Goal: Task Accomplishment & Management: Use online tool/utility

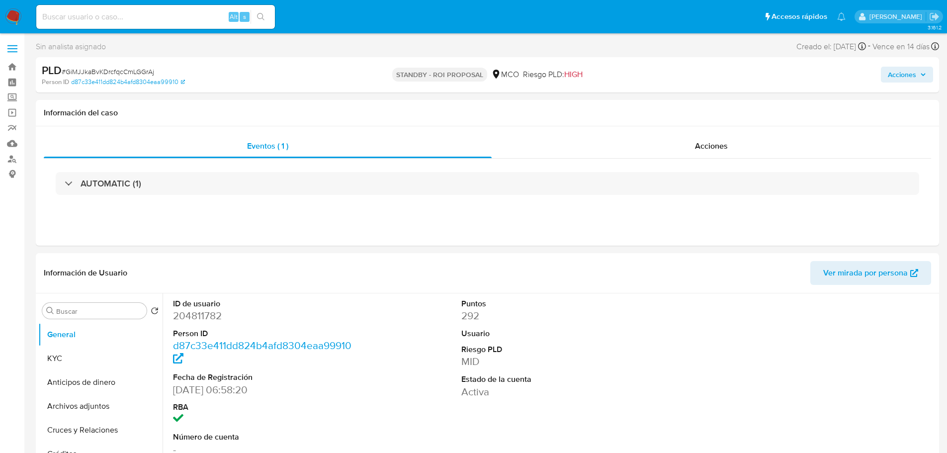
select select "10"
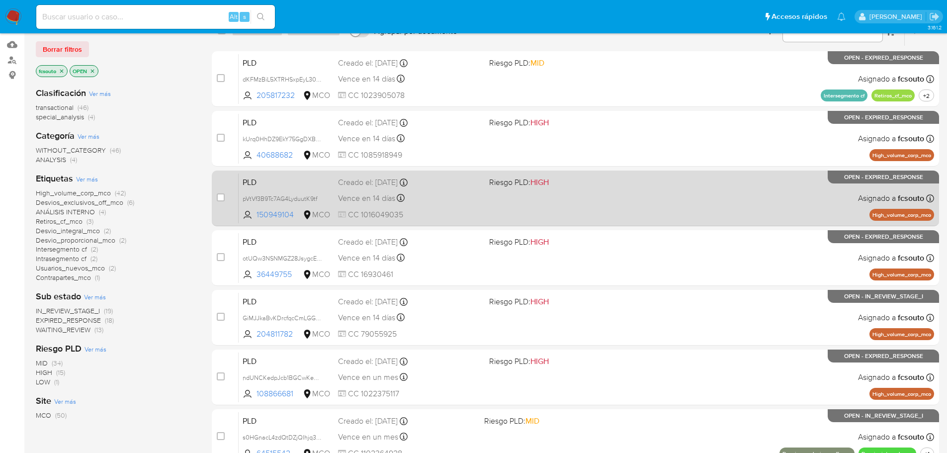
scroll to position [99, 0]
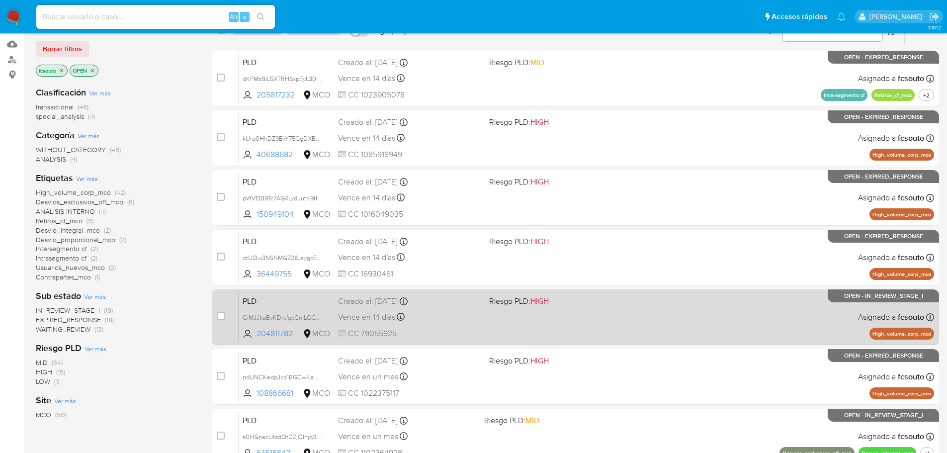
click at [459, 320] on div "Vence en 14 días Vence el 10/10/2025 07:05:22" at bounding box center [409, 316] width 143 height 13
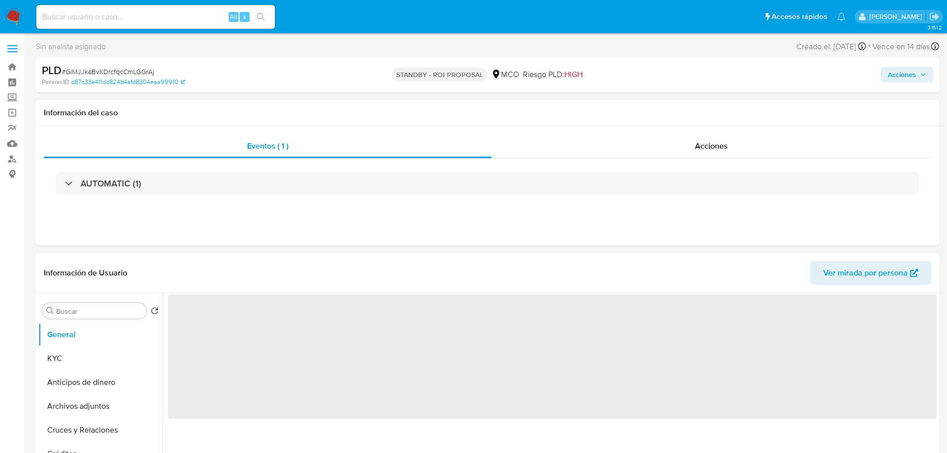
select select "10"
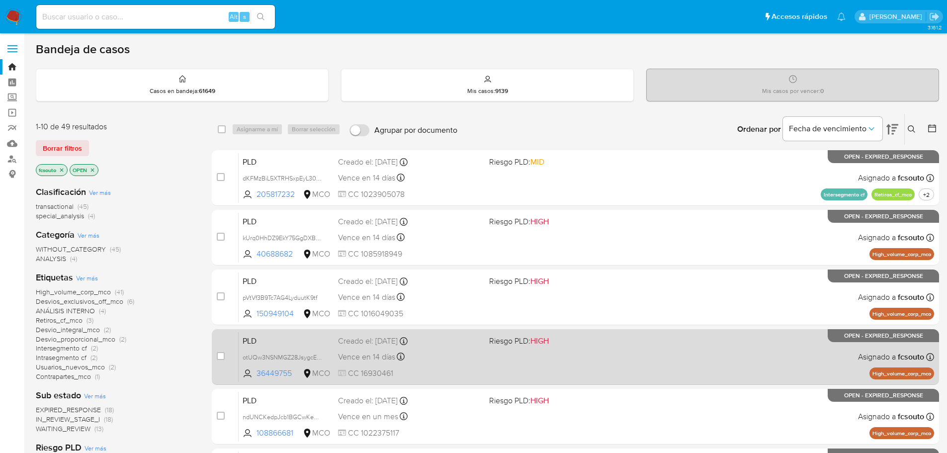
click at [487, 361] on div "PLD otUQw3NSNMGZ28JsygcEsYaR 36449755 MCO Riesgo PLD: HIGH Creado el: 12/07/202…" at bounding box center [587, 357] width 696 height 50
click at [217, 353] on input "checkbox" at bounding box center [221, 356] width 8 height 8
checkbox input "true"
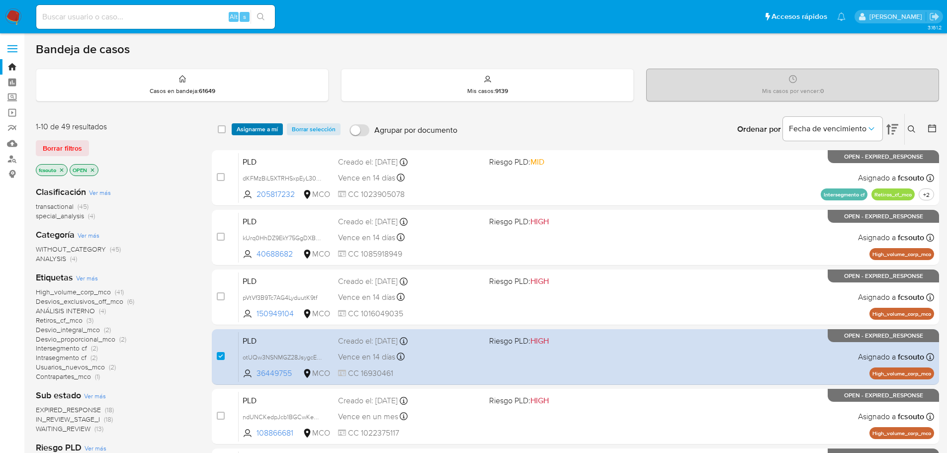
click at [270, 128] on span "Asignarme a mí" at bounding box center [257, 129] width 41 height 10
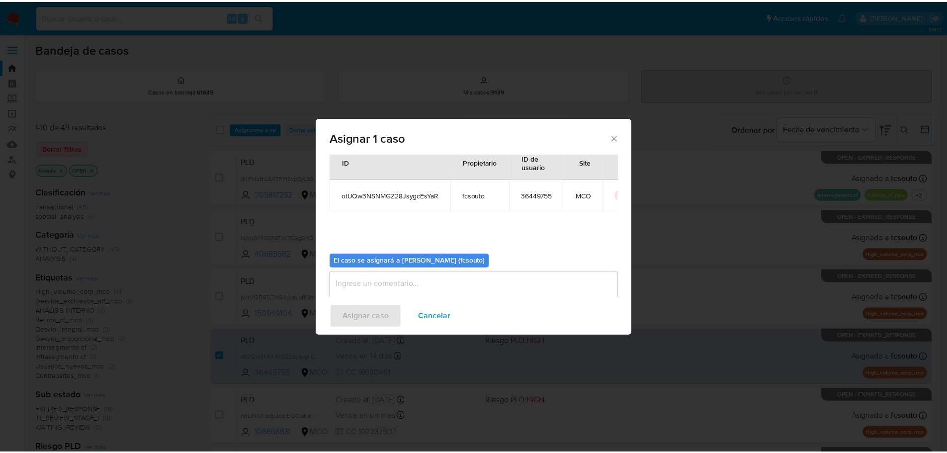
scroll to position [52, 0]
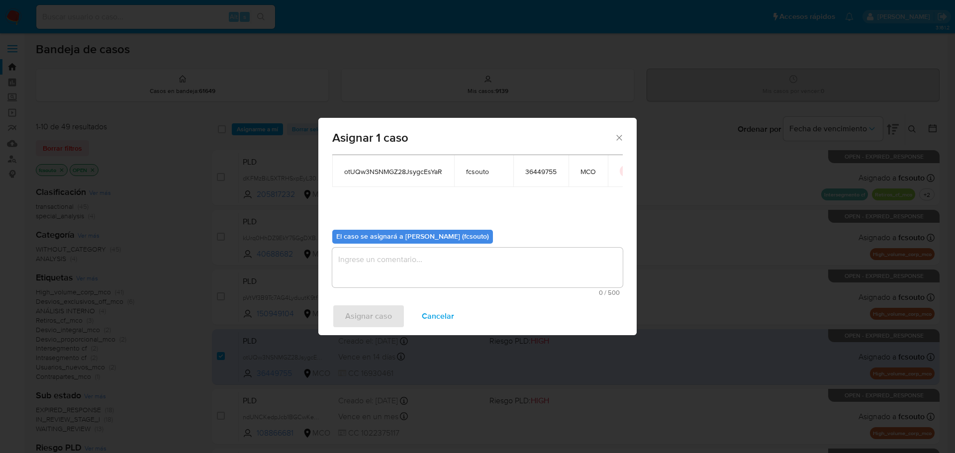
click at [432, 254] on textarea "assign-modal" at bounding box center [477, 268] width 290 height 40
type textarea "a"
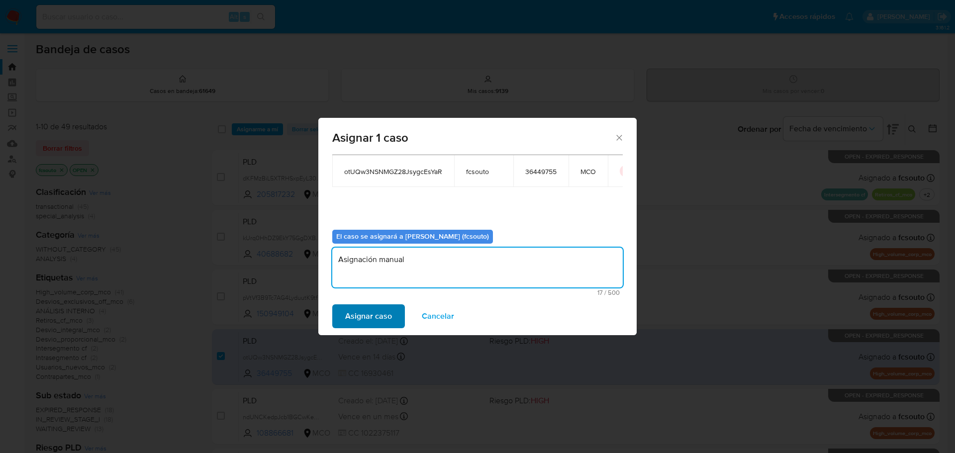
type textarea "Asignación manual"
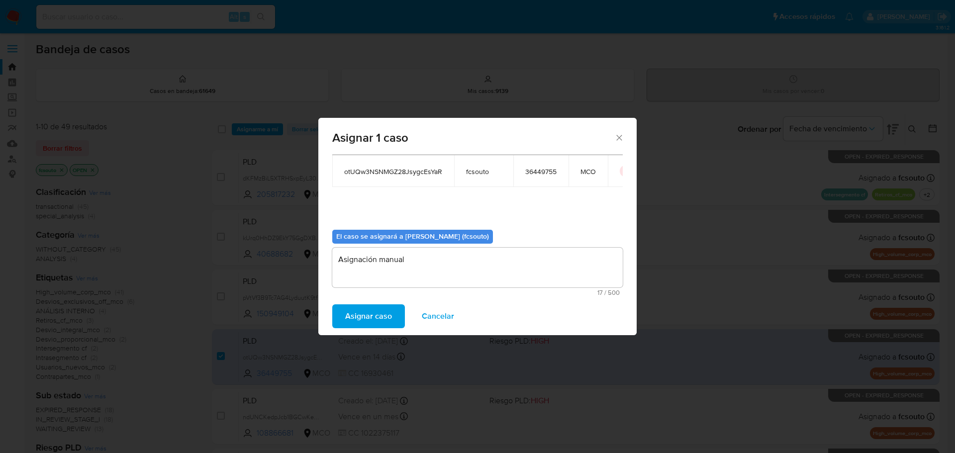
click at [389, 308] on span "Asignar caso" at bounding box center [368, 316] width 47 height 22
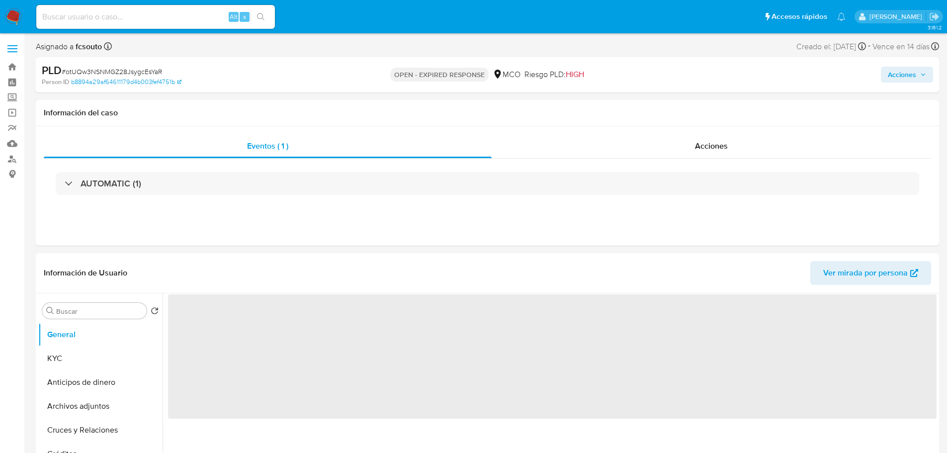
select select "10"
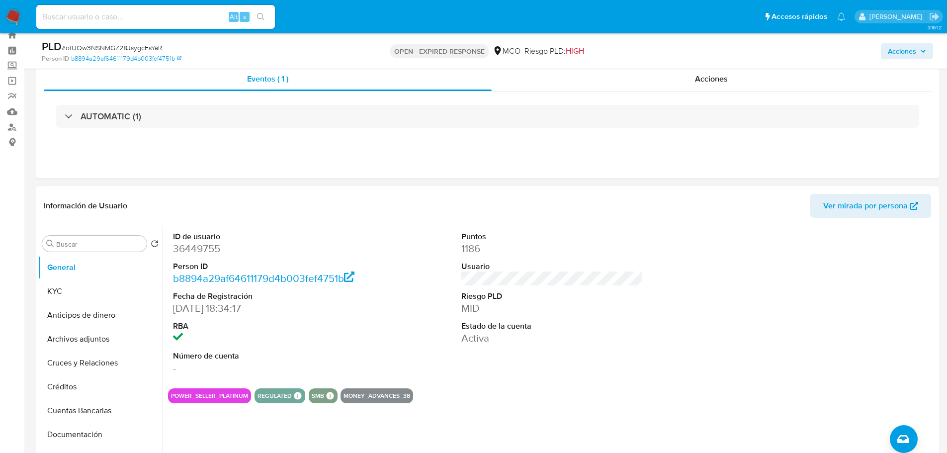
scroll to position [50, 0]
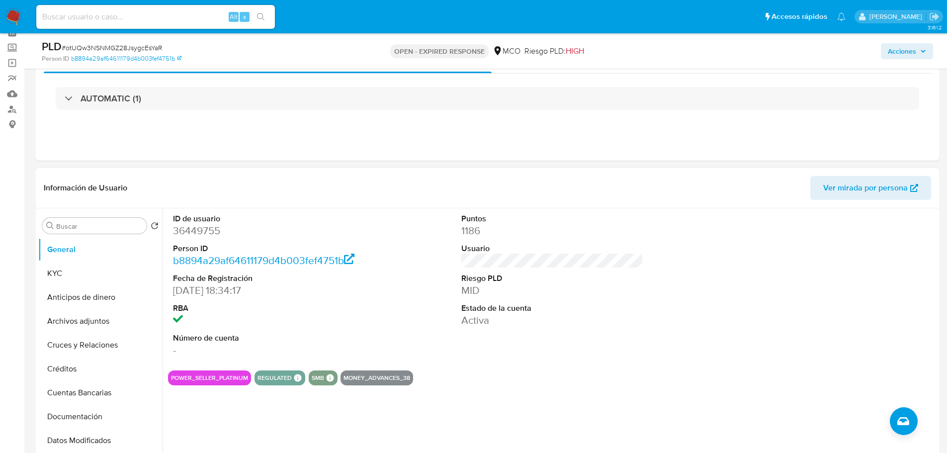
click at [188, 230] on dd "36449755" at bounding box center [264, 231] width 182 height 14
copy dd "36449755"
click at [207, 222] on dt "ID de usuario" at bounding box center [264, 218] width 182 height 11
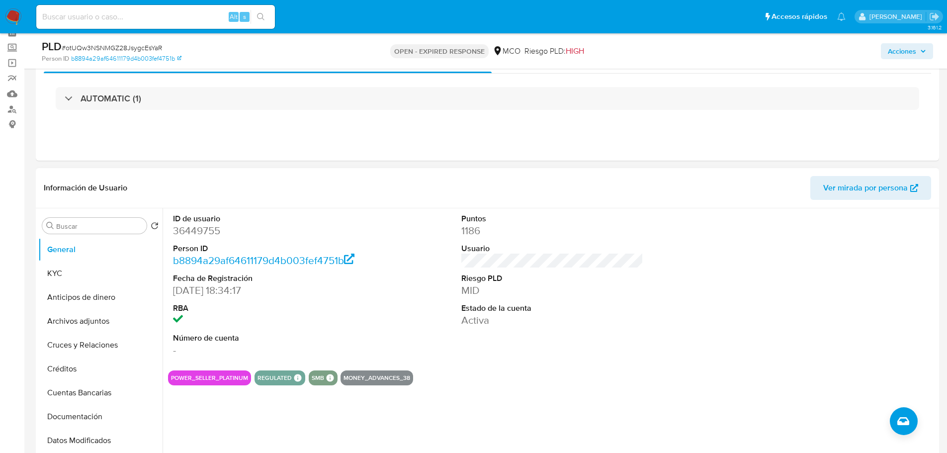
click at [208, 232] on dd "36449755" at bounding box center [264, 231] width 182 height 14
copy dd "36449755"
click at [192, 238] on dd "36449755" at bounding box center [264, 231] width 182 height 14
click at [195, 234] on dd "36449755" at bounding box center [264, 231] width 182 height 14
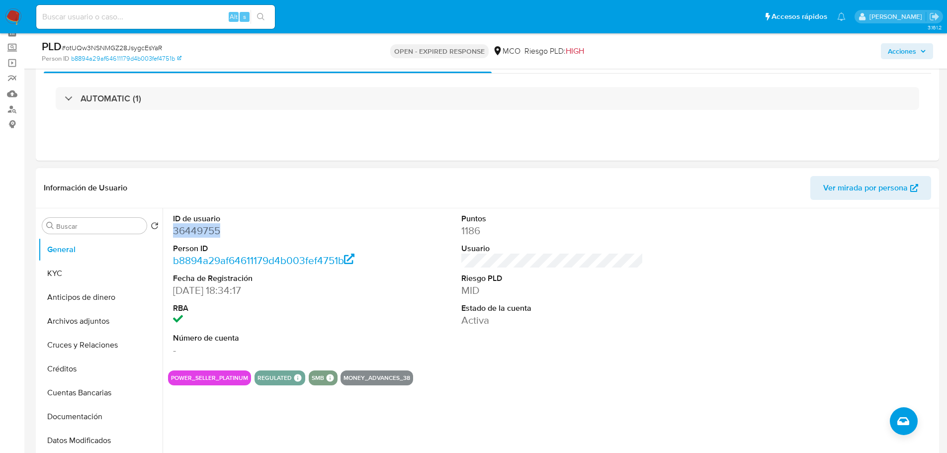
click at [195, 234] on dd "36449755" at bounding box center [264, 231] width 182 height 14
copy dd "36449755"
click at [183, 234] on dd "36449755" at bounding box center [264, 231] width 182 height 14
copy dd "36449755"
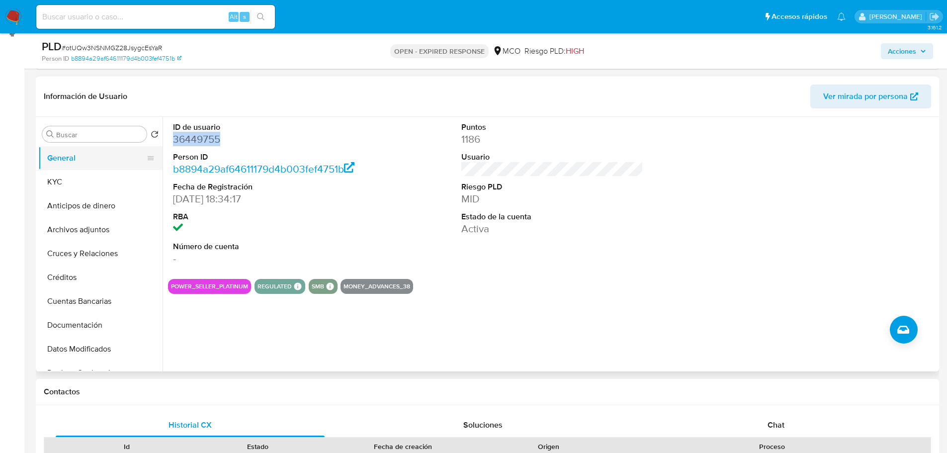
scroll to position [149, 0]
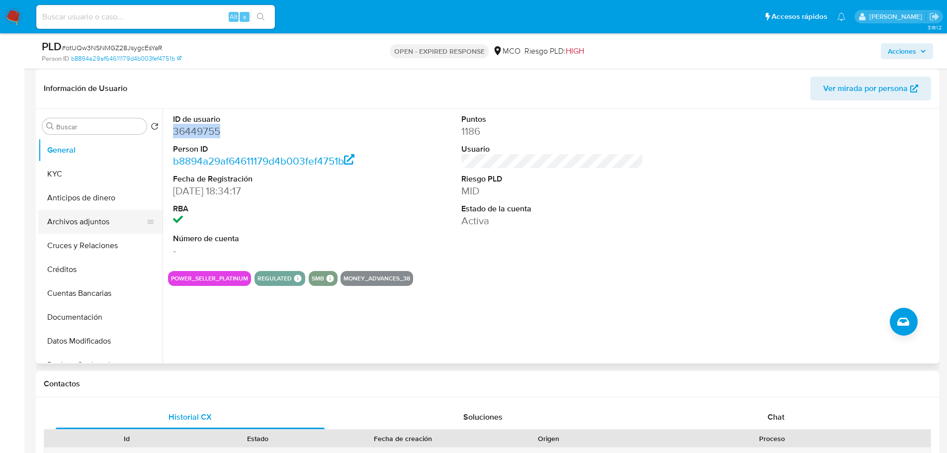
click at [103, 220] on button "Archivos adjuntos" at bounding box center [96, 222] width 116 height 24
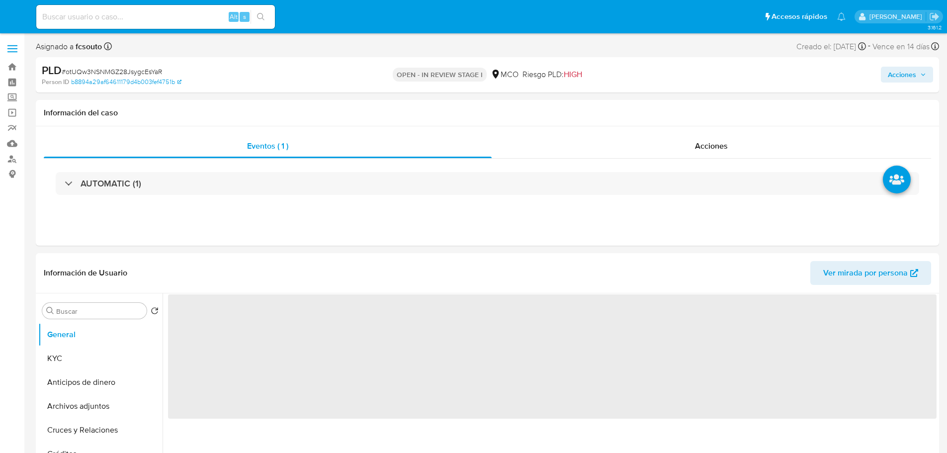
select select "10"
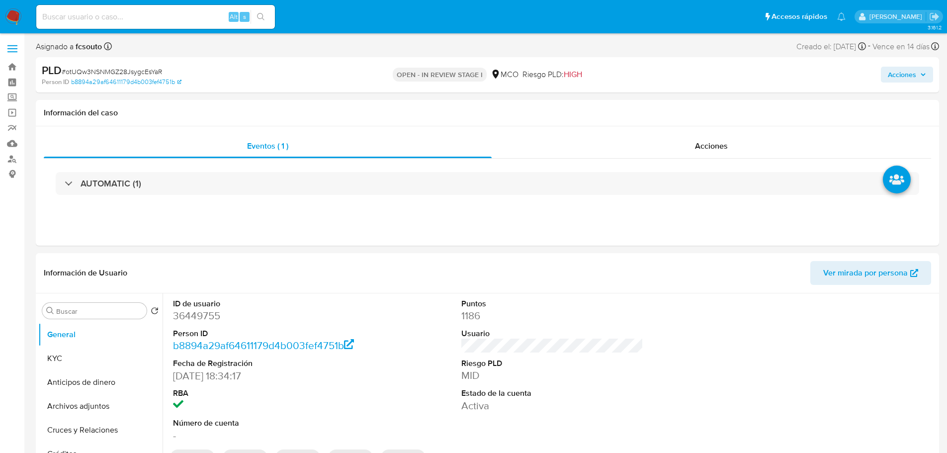
drag, startPoint x: 912, startPoint y: 76, endPoint x: 884, endPoint y: 81, distance: 28.4
click at [905, 78] on span "Acciones" at bounding box center [902, 75] width 28 height 16
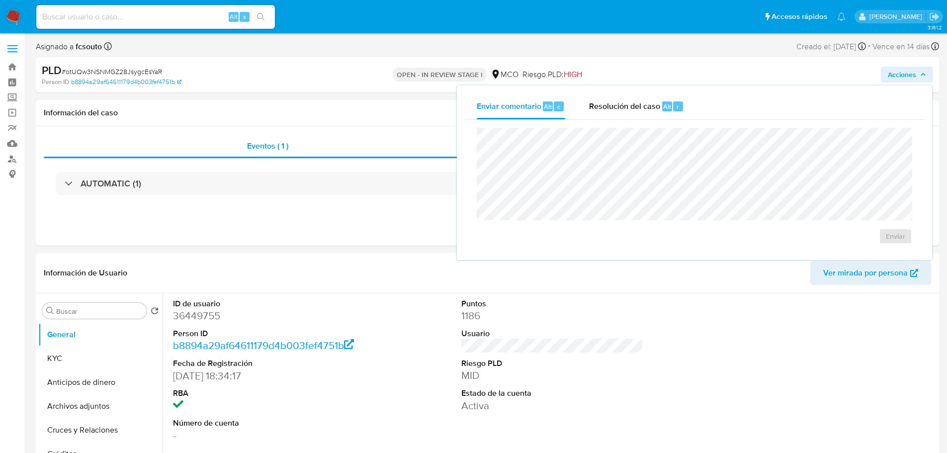
drag, startPoint x: 632, startPoint y: 102, endPoint x: 614, endPoint y: 121, distance: 26.4
click at [631, 102] on span "Resolución del caso" at bounding box center [624, 105] width 71 height 11
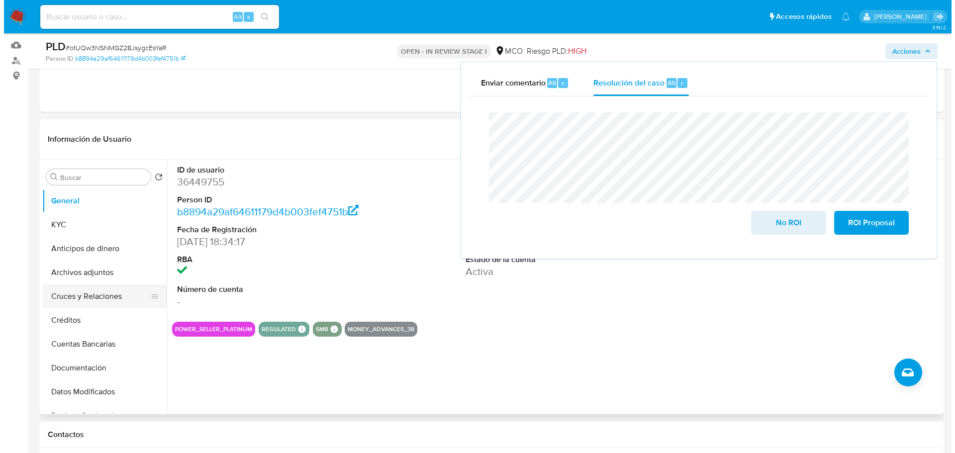
scroll to position [99, 0]
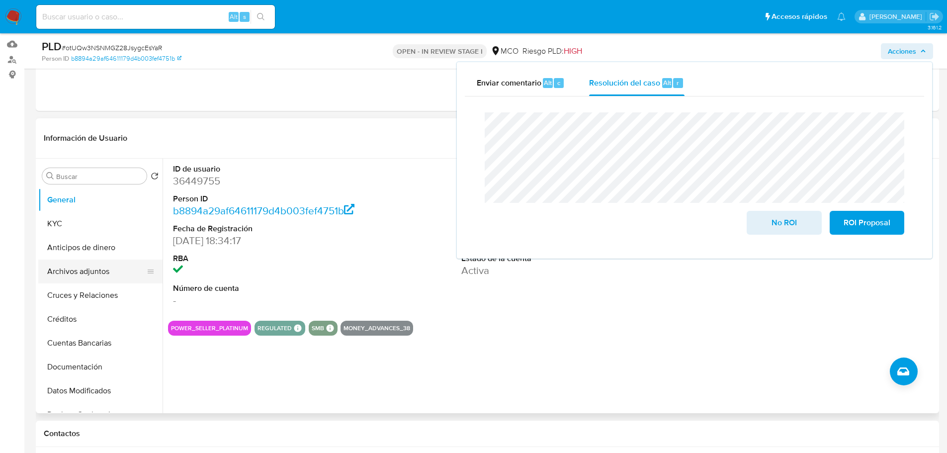
click at [90, 270] on button "Archivos adjuntos" at bounding box center [96, 272] width 116 height 24
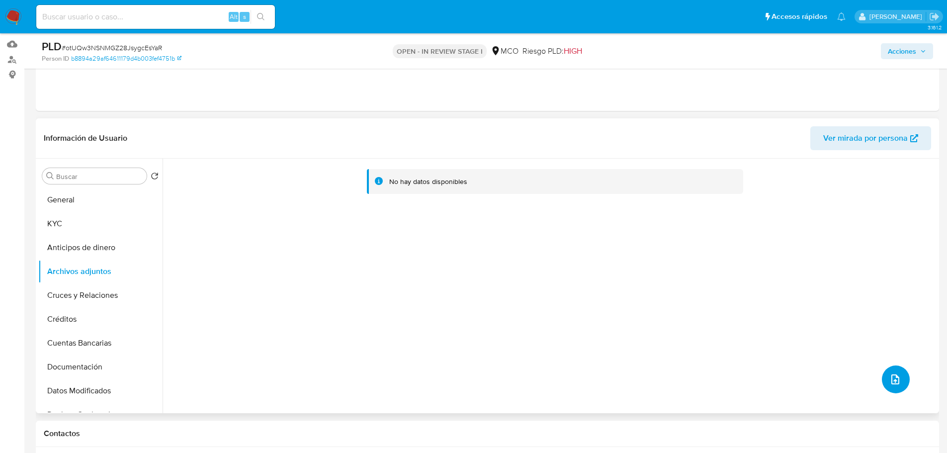
click at [895, 381] on icon "upload-file" at bounding box center [896, 379] width 12 height 12
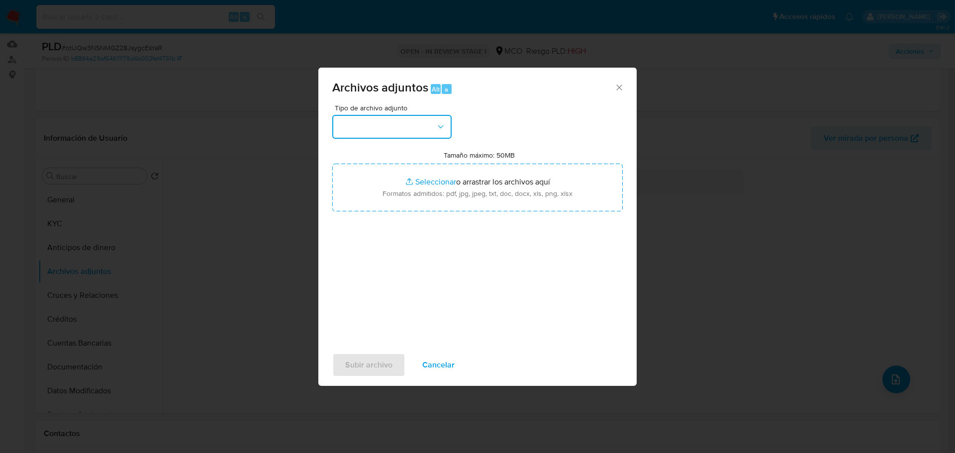
drag, startPoint x: 371, startPoint y: 124, endPoint x: 373, endPoint y: 132, distance: 8.3
click at [371, 124] on button "button" at bounding box center [391, 127] width 119 height 24
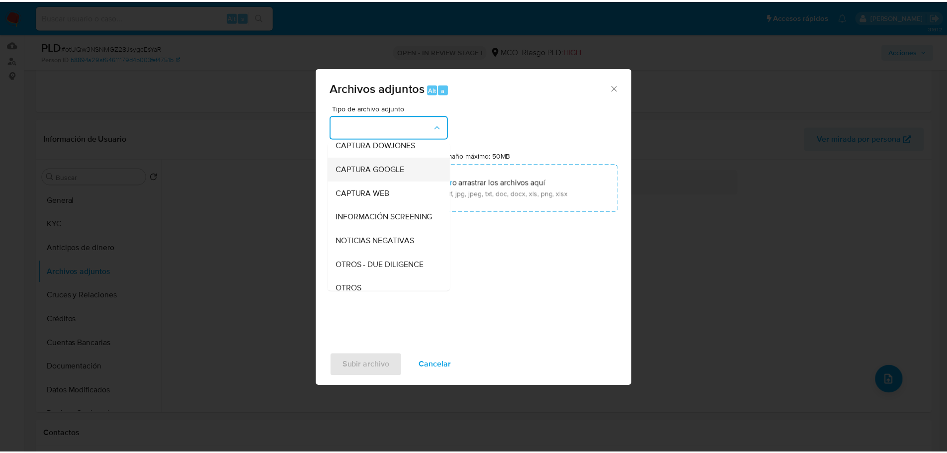
scroll to position [50, 0]
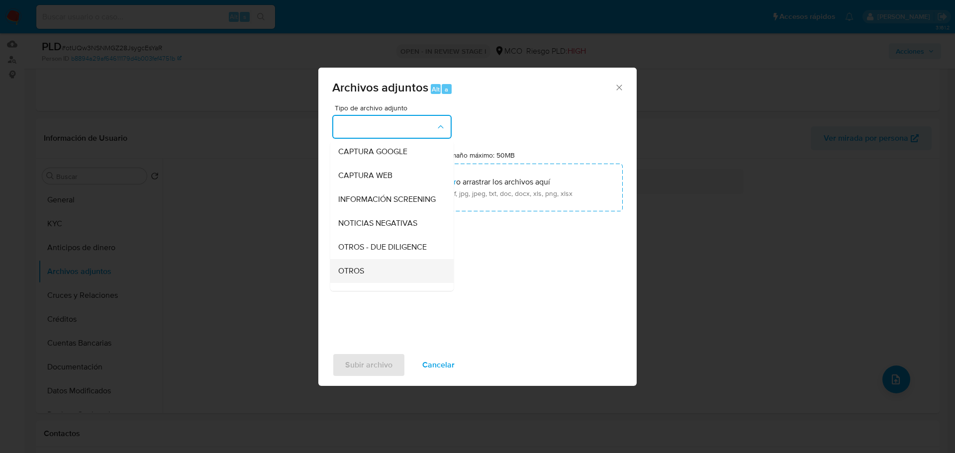
click at [357, 272] on div "OTROS" at bounding box center [388, 271] width 101 height 24
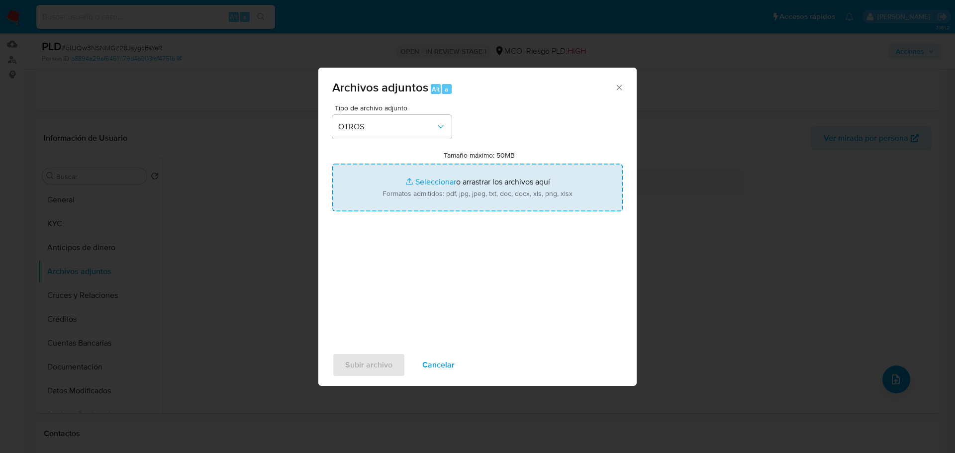
click at [454, 185] on input "Tamaño máximo: 50MB Seleccionar archivos" at bounding box center [477, 188] width 290 height 48
type input "C:\fakepath\36449755 - 26_9_2025.pdf"
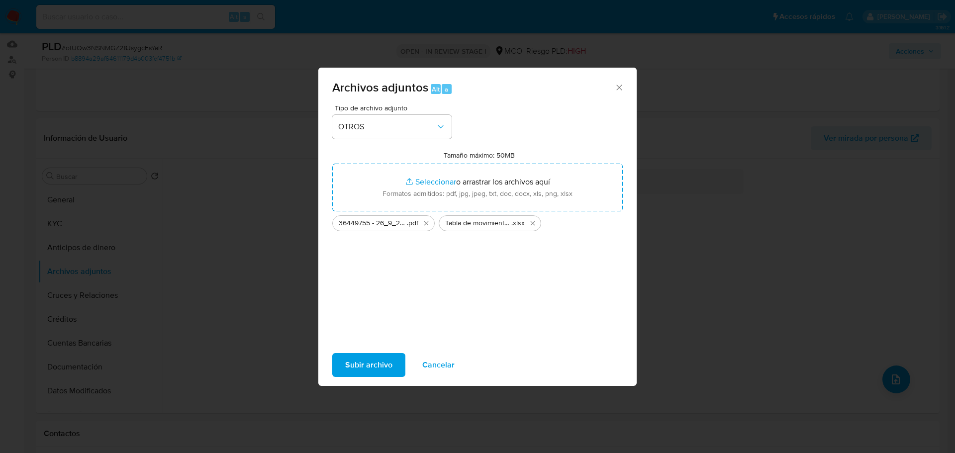
click at [387, 372] on span "Subir archivo" at bounding box center [368, 365] width 47 height 22
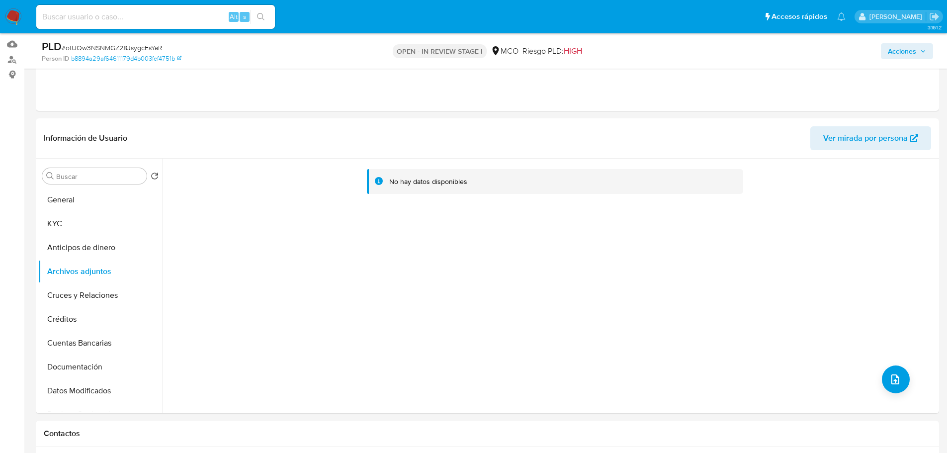
click at [910, 50] on span "Acciones" at bounding box center [902, 51] width 28 height 16
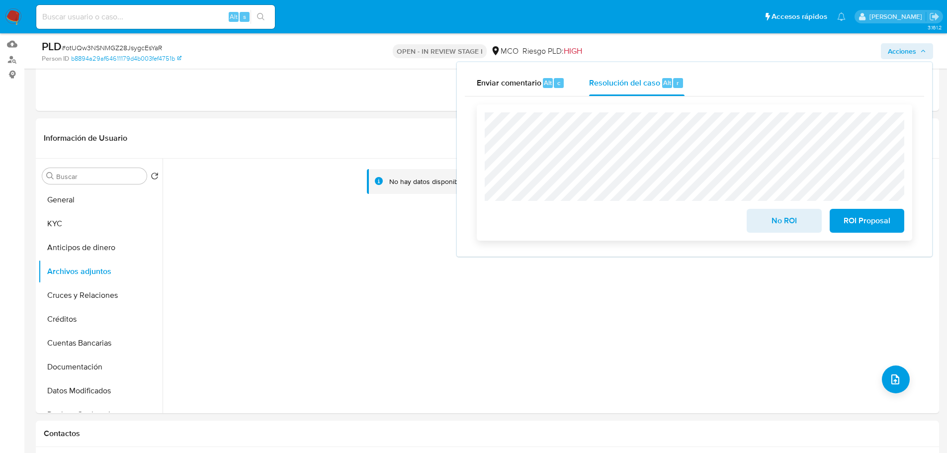
click at [885, 224] on span "ROI Proposal" at bounding box center [867, 221] width 49 height 22
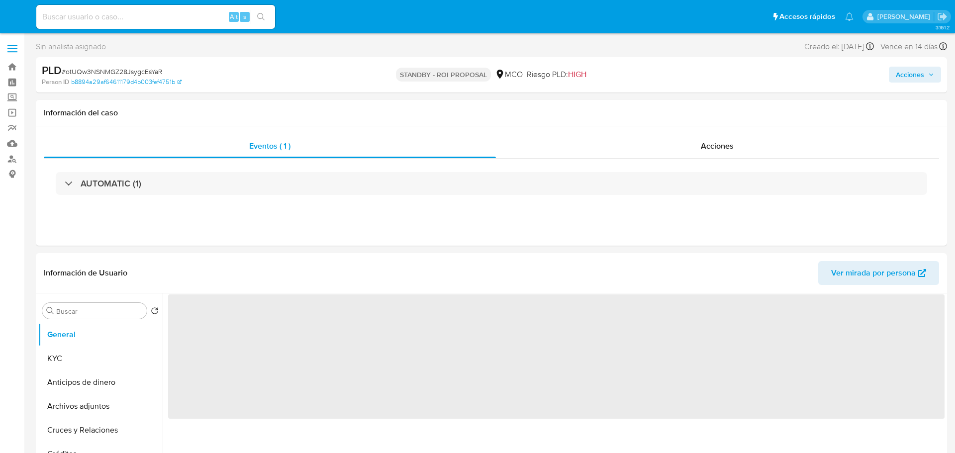
select select "10"
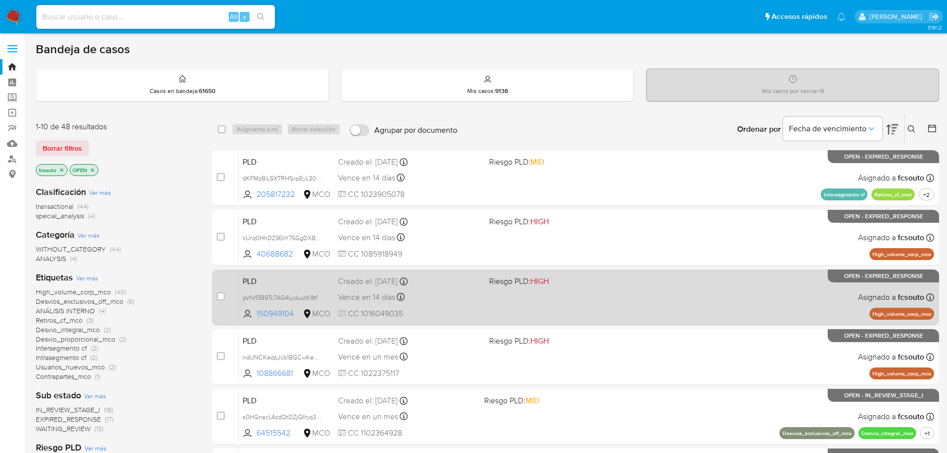
click at [451, 287] on div "PLD pVtVf3B9Tc7AG4LyduutK9tf 150949104 MCO Riesgo PLD: HIGH Creado el: [DATE] C…" at bounding box center [587, 297] width 696 height 50
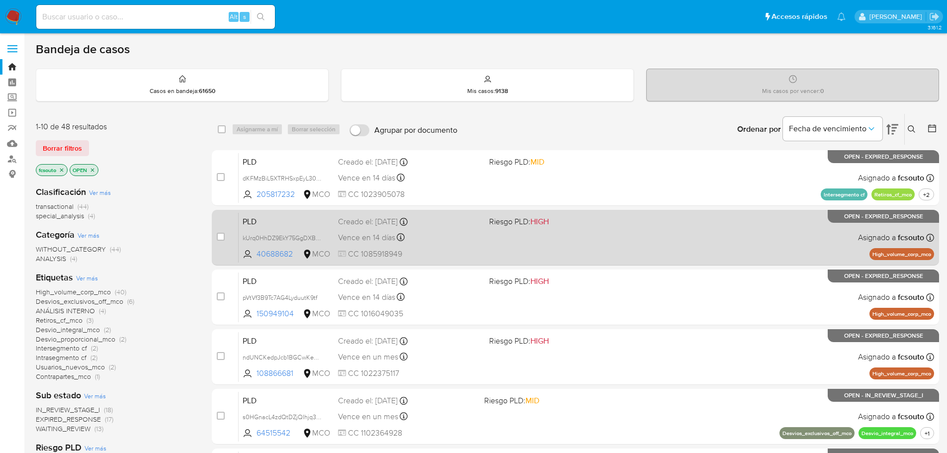
click at [447, 248] on div "PLD kUrq0HhDZ9EkY75GgDXBl5yj 40688682 MCO Riesgo PLD: HIGH Creado el: [DATE] Cr…" at bounding box center [587, 237] width 696 height 50
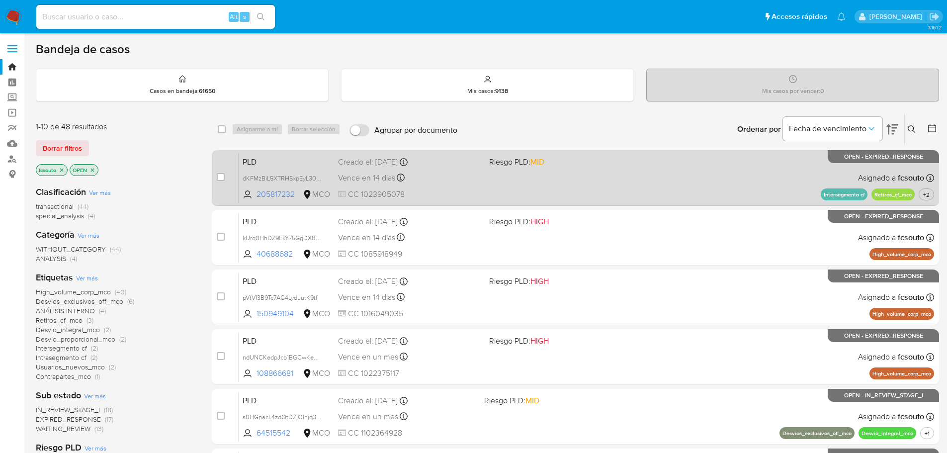
click at [458, 178] on div "Vence en 14 días Vence el [DATE] 07:03:20" at bounding box center [409, 177] width 143 height 13
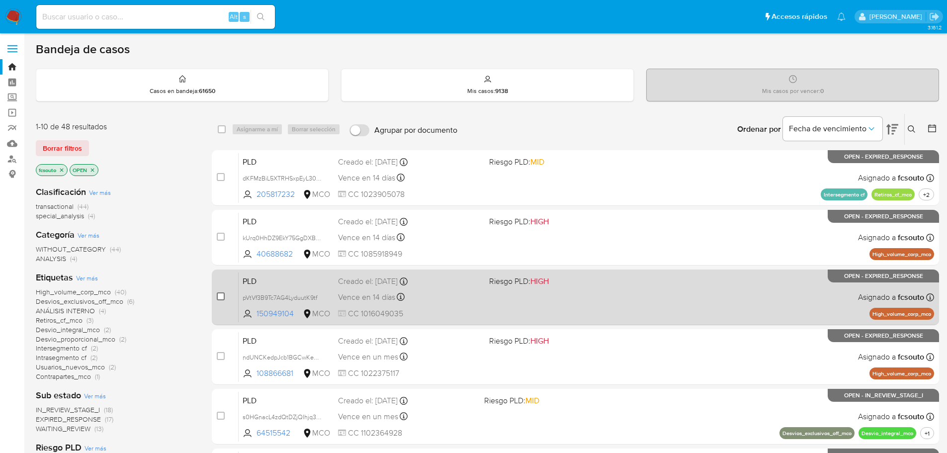
click at [219, 295] on input "checkbox" at bounding box center [221, 296] width 8 height 8
checkbox input "true"
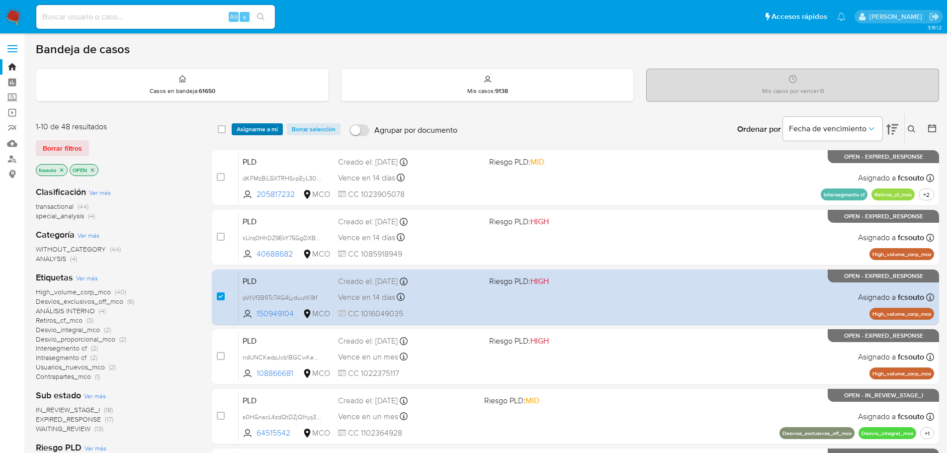
click at [270, 127] on span "Asignarme a mí" at bounding box center [257, 129] width 41 height 10
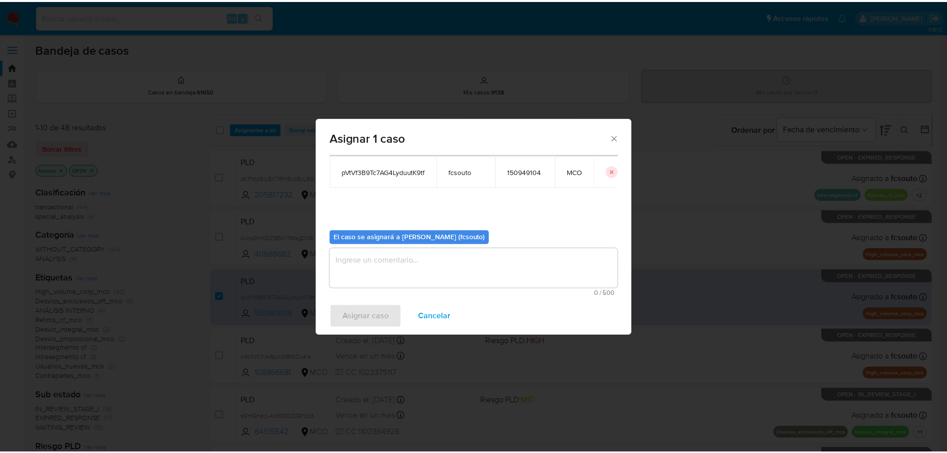
scroll to position [52, 0]
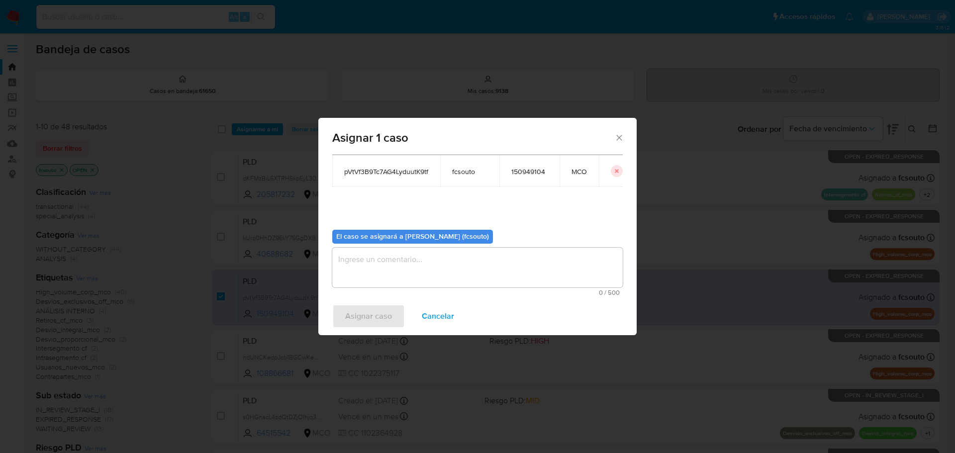
click at [488, 264] on textarea "assign-modal" at bounding box center [477, 268] width 290 height 40
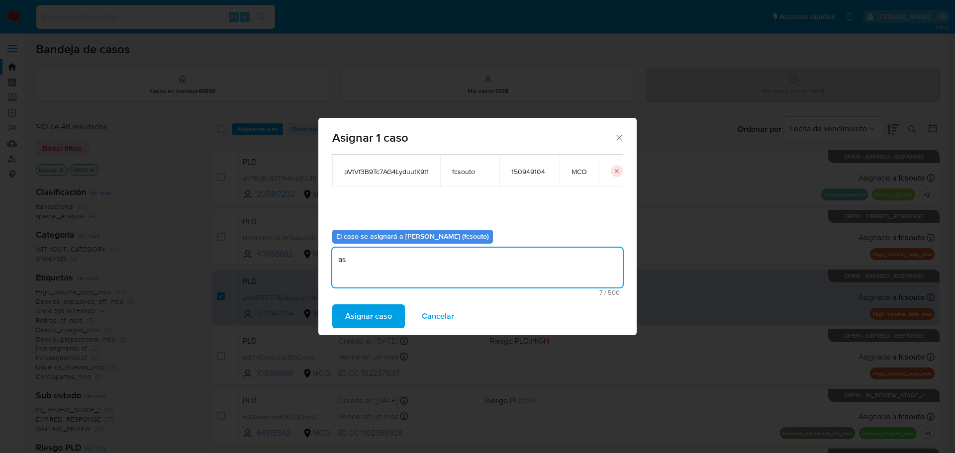
type textarea "a"
type textarea "Asignación manual"
click at [389, 317] on span "Asignar caso" at bounding box center [368, 316] width 47 height 22
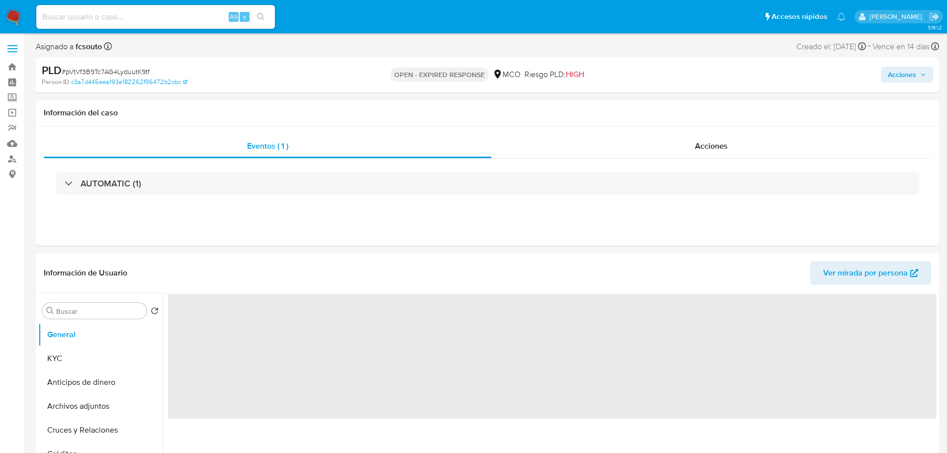
select select "10"
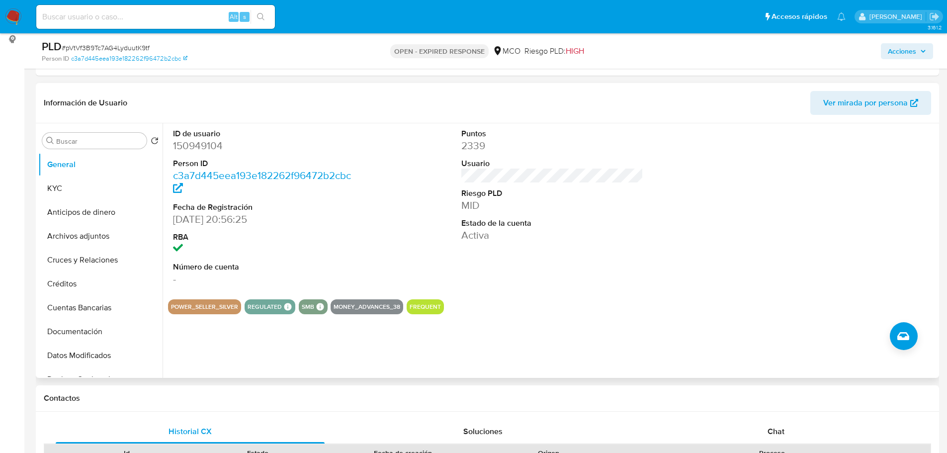
scroll to position [149, 0]
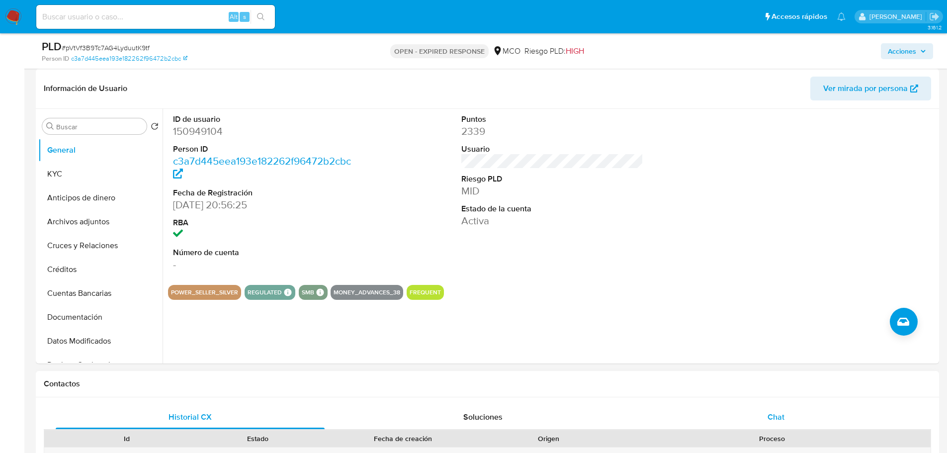
click at [778, 412] on span "Chat" at bounding box center [776, 416] width 17 height 11
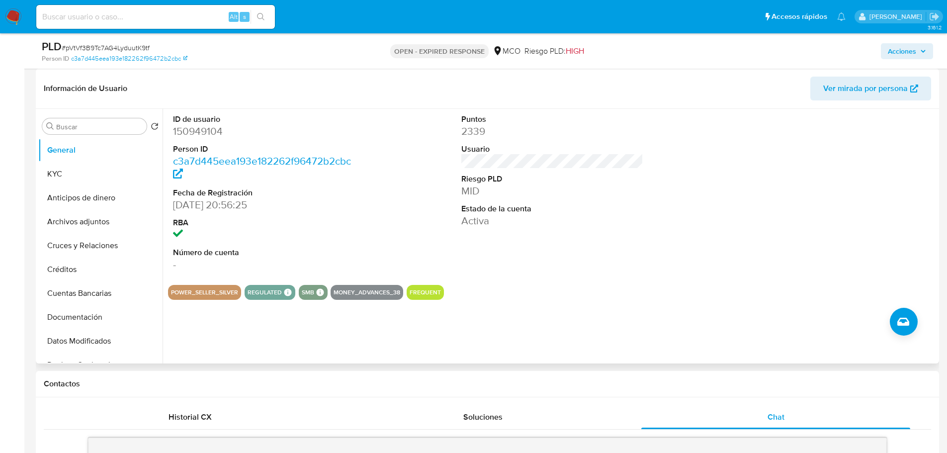
click at [201, 129] on dd "150949104" at bounding box center [264, 131] width 182 height 14
copy dd "150949104"
click at [198, 128] on dd "150949104" at bounding box center [264, 131] width 182 height 14
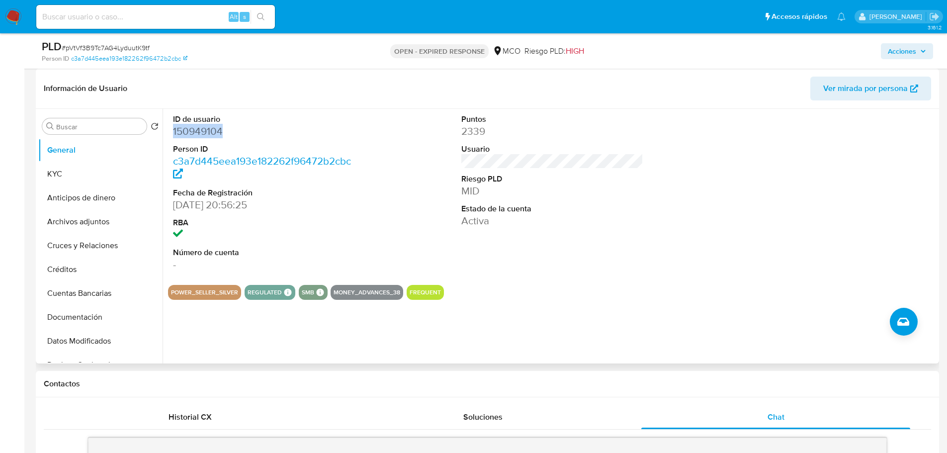
click at [197, 132] on dd "150949104" at bounding box center [264, 131] width 182 height 14
click at [199, 124] on dd "150949104" at bounding box center [264, 131] width 182 height 14
click at [203, 132] on dd "150949104" at bounding box center [264, 131] width 182 height 14
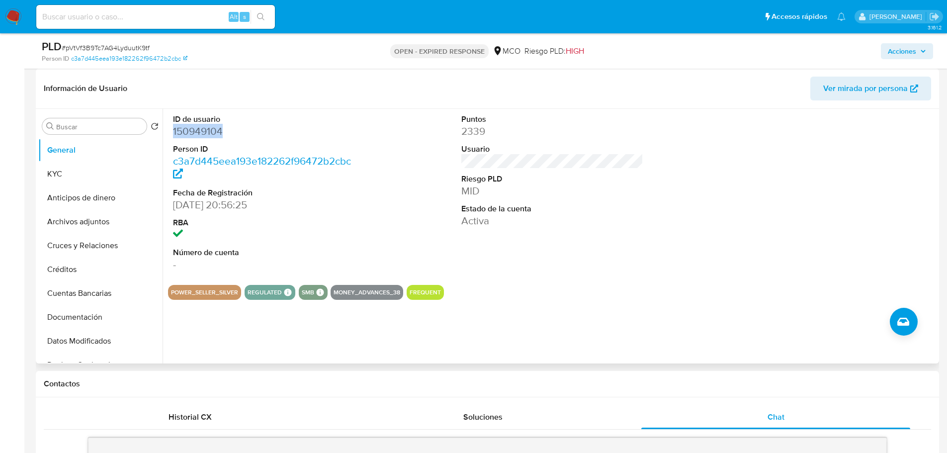
click at [204, 132] on dd "150949104" at bounding box center [264, 131] width 182 height 14
click at [191, 135] on dd "150949104" at bounding box center [264, 131] width 182 height 14
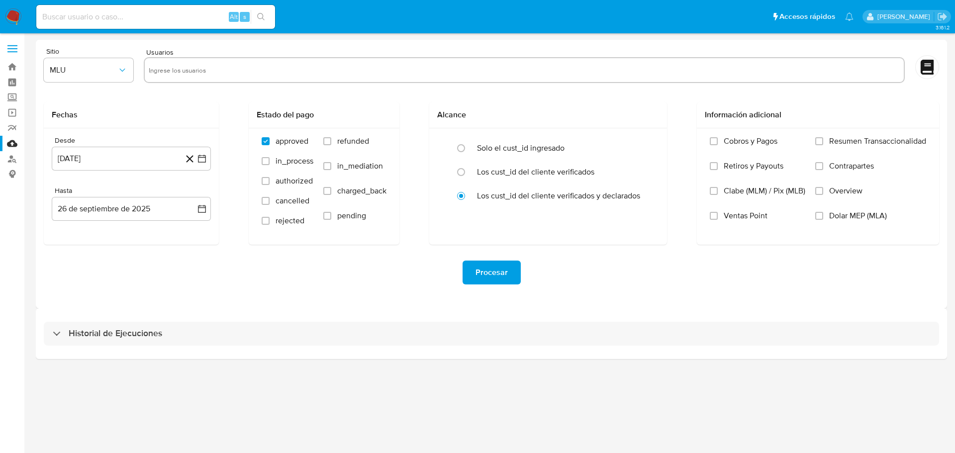
click at [186, 62] on div at bounding box center [524, 70] width 761 height 26
click at [177, 70] on input "text" at bounding box center [524, 70] width 751 height 16
paste input "150949104"
type input "150949104"
click at [82, 67] on span "MLU" at bounding box center [84, 70] width 68 height 10
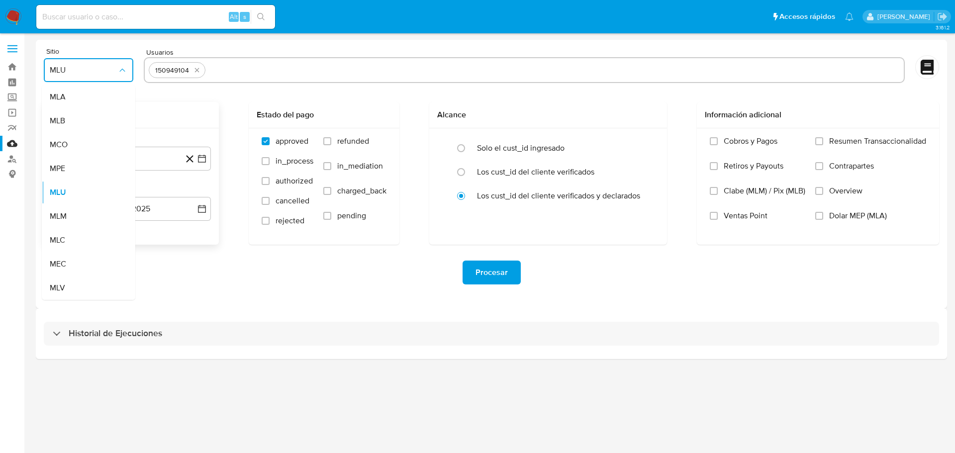
click at [93, 141] on div "MCO" at bounding box center [86, 145] width 72 height 24
drag, startPoint x: 326, startPoint y: 139, endPoint x: 333, endPoint y: 198, distance: 59.6
click at [326, 139] on input "refunded" at bounding box center [327, 141] width 8 height 8
checkbox input "true"
click at [328, 191] on input "charged_back" at bounding box center [327, 191] width 8 height 8
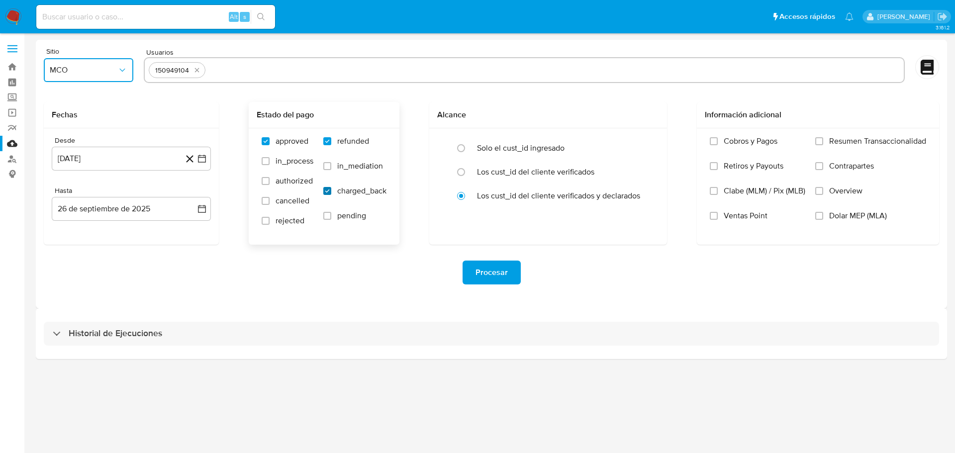
checkbox input "true"
click at [206, 157] on button "[DATE]" at bounding box center [131, 159] width 159 height 24
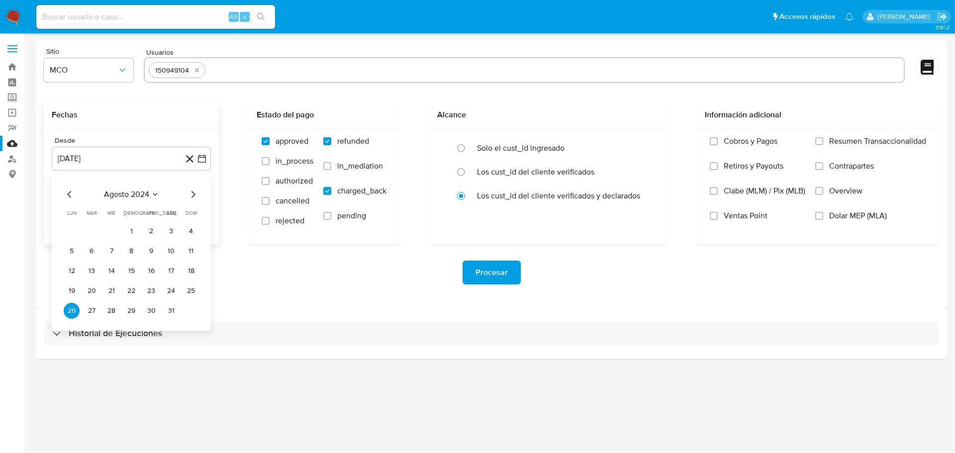
click at [70, 200] on div "agosto 2024 agosto 2024 lun lunes mar martes mié miércoles jue jueves vie viern…" at bounding box center [131, 253] width 135 height 130
click at [70, 196] on icon "Mes anterior" at bounding box center [69, 194] width 4 height 7
click at [196, 195] on icon "Mes siguiente" at bounding box center [193, 194] width 12 height 12
click at [130, 289] on button "19" at bounding box center [131, 291] width 16 height 16
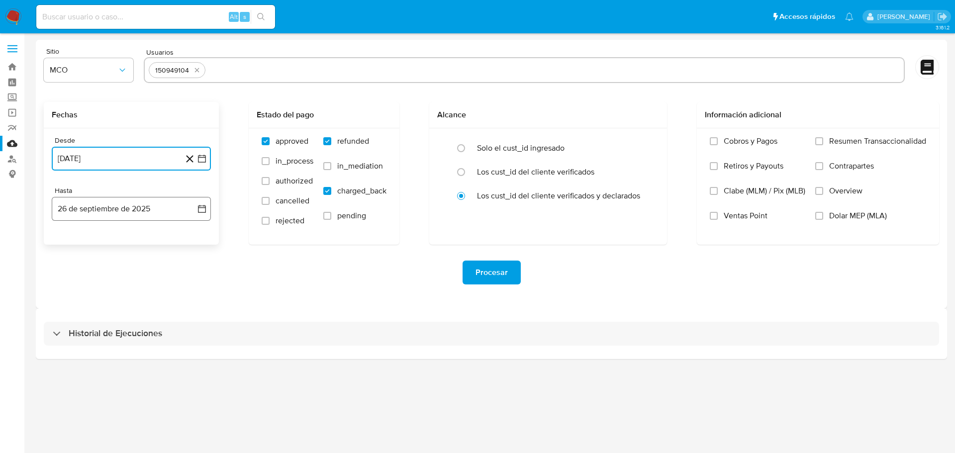
click at [203, 211] on icon "button" at bounding box center [202, 209] width 10 height 10
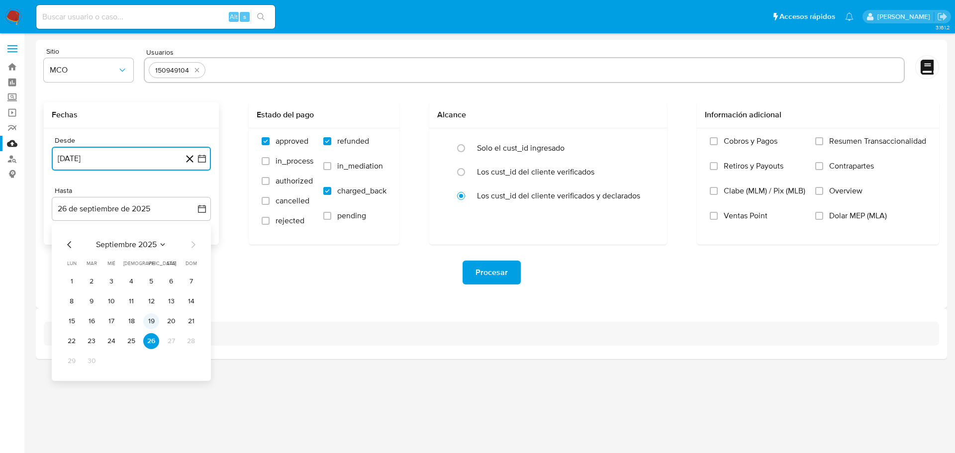
click at [155, 324] on button "19" at bounding box center [151, 321] width 16 height 16
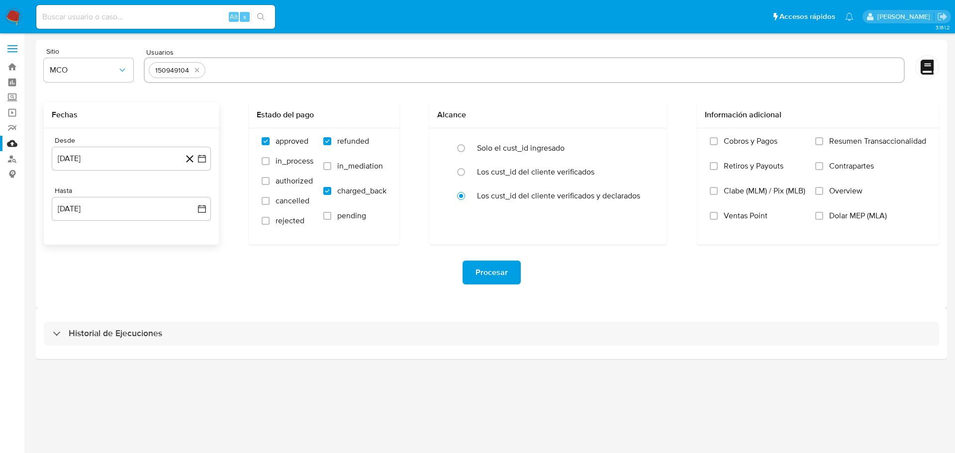
click at [259, 60] on div "150949104" at bounding box center [524, 70] width 761 height 26
drag, startPoint x: 268, startPoint y: 82, endPoint x: 267, endPoint y: 72, distance: 9.6
click at [268, 80] on div "150949104" at bounding box center [524, 70] width 761 height 26
click at [267, 71] on input "text" at bounding box center [554, 70] width 690 height 16
paste input "40688682"
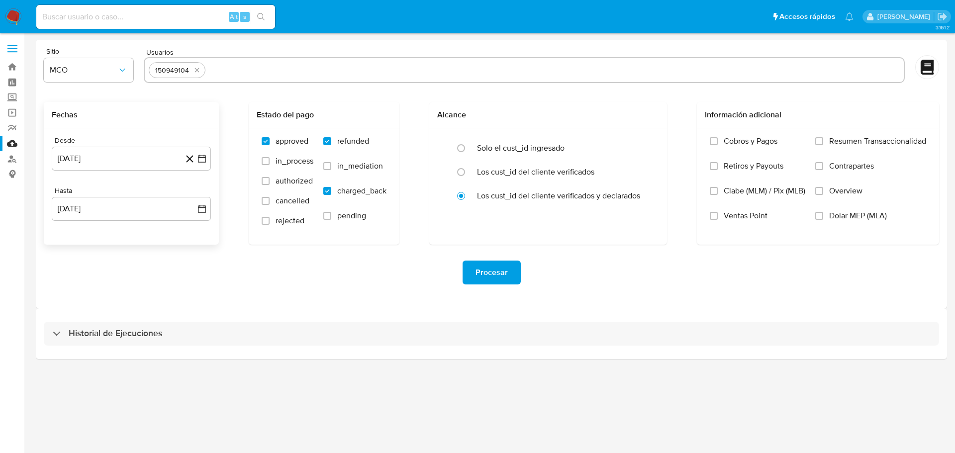
type input "40688682"
click at [287, 69] on input "text" at bounding box center [584, 70] width 631 height 16
paste input "205817232"
type input "205817232"
click at [482, 274] on span "Procesar" at bounding box center [491, 273] width 32 height 22
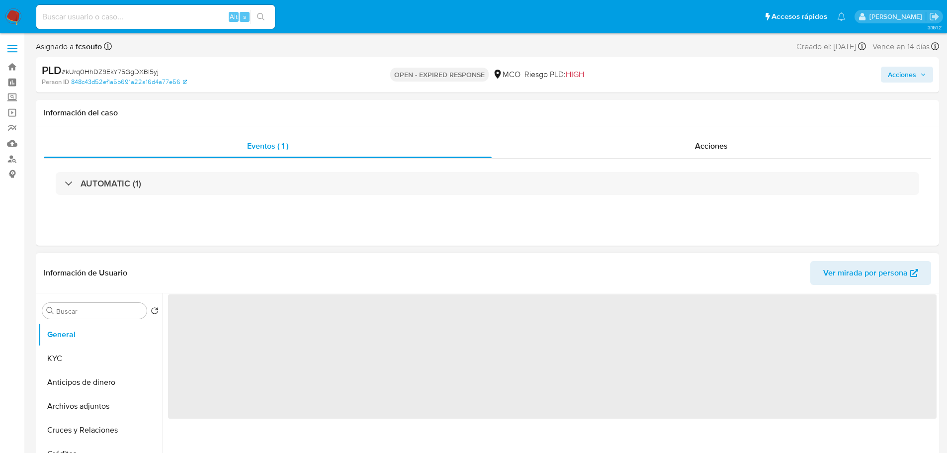
select select "10"
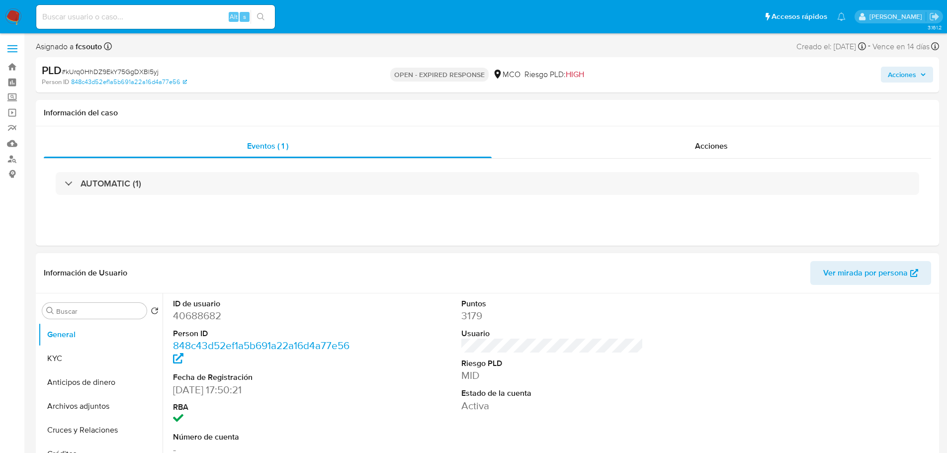
click at [208, 317] on dd "40688682" at bounding box center [264, 316] width 182 height 14
copy dd "40688682"
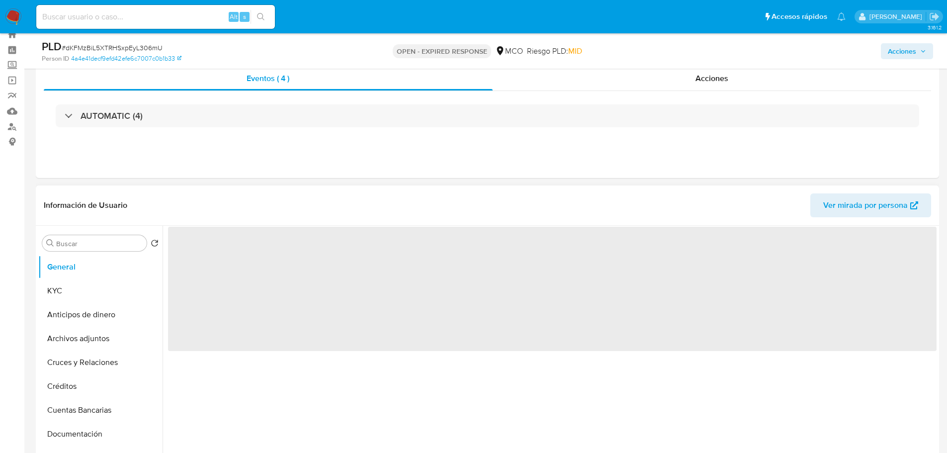
scroll to position [50, 0]
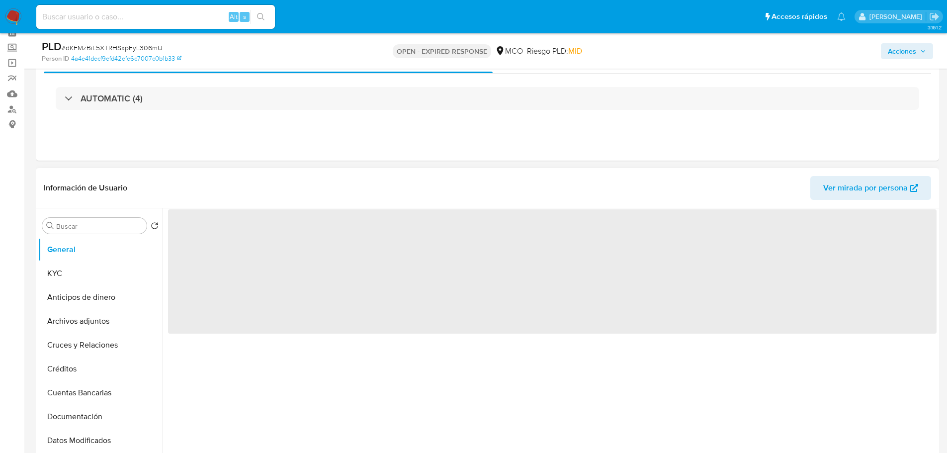
select select "10"
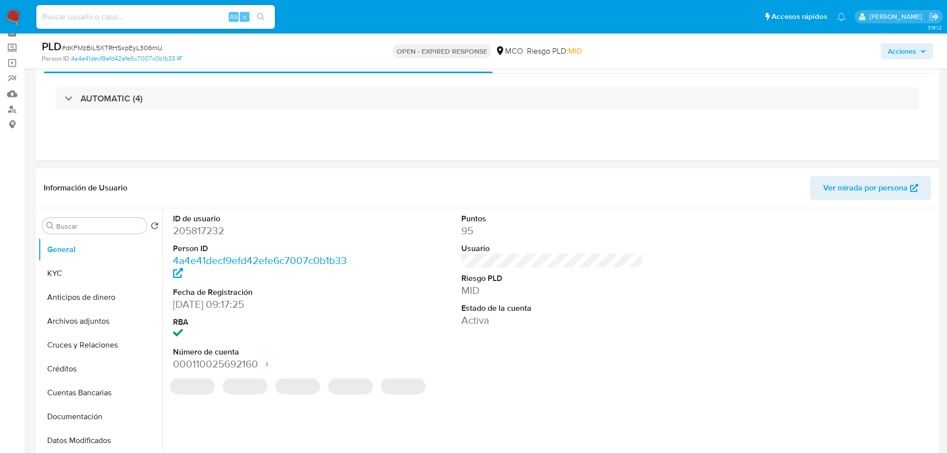
click at [202, 230] on dd "205817232" at bounding box center [264, 231] width 182 height 14
copy dd "205817232"
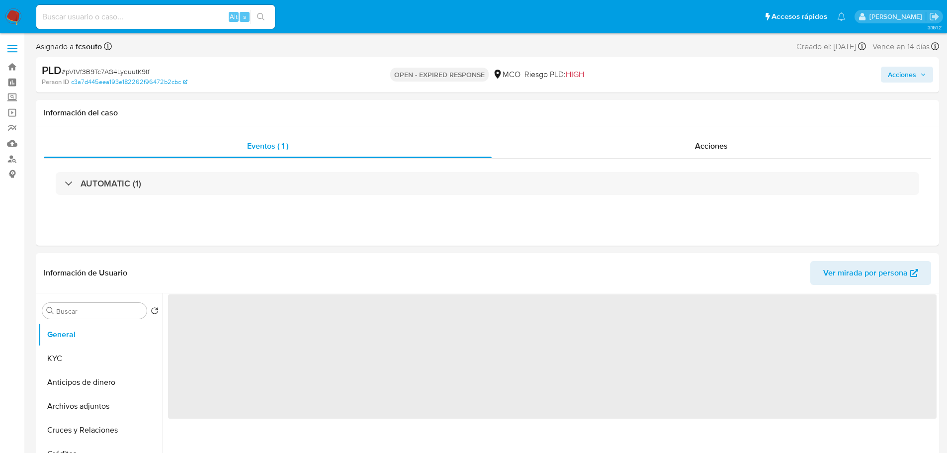
select select "10"
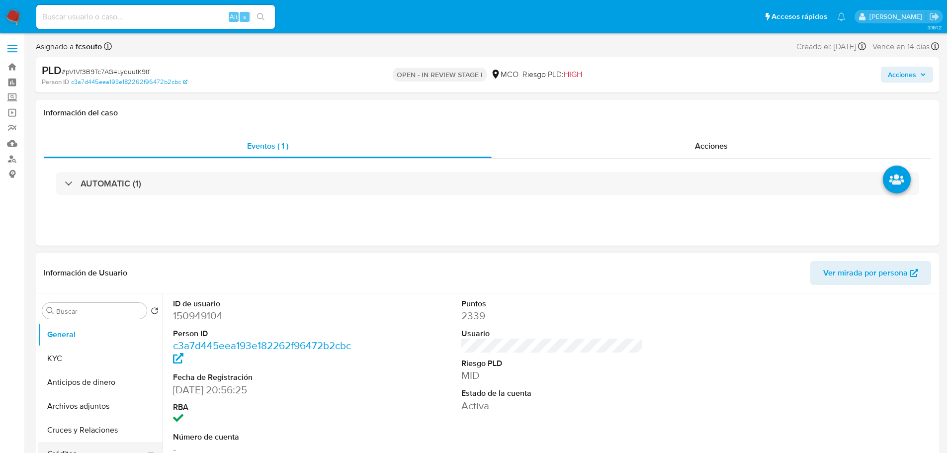
scroll to position [99, 0]
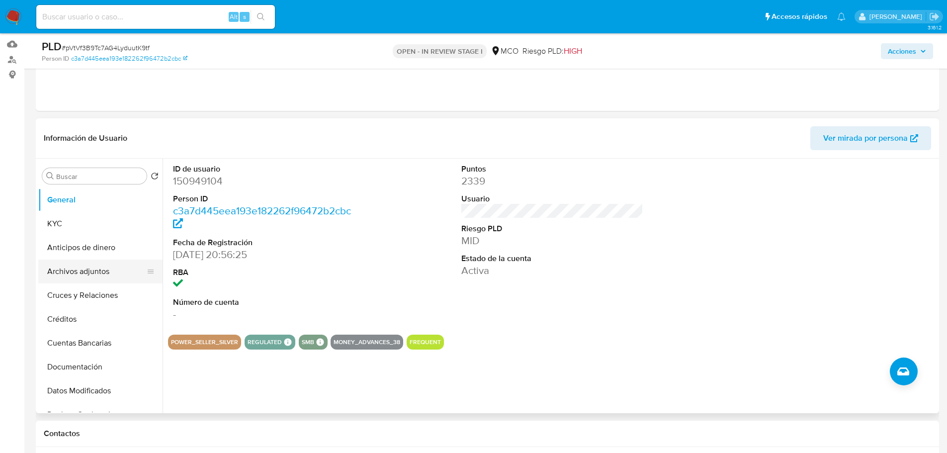
drag, startPoint x: 100, startPoint y: 263, endPoint x: 121, endPoint y: 266, distance: 21.6
click at [101, 263] on button "Archivos adjuntos" at bounding box center [96, 272] width 116 height 24
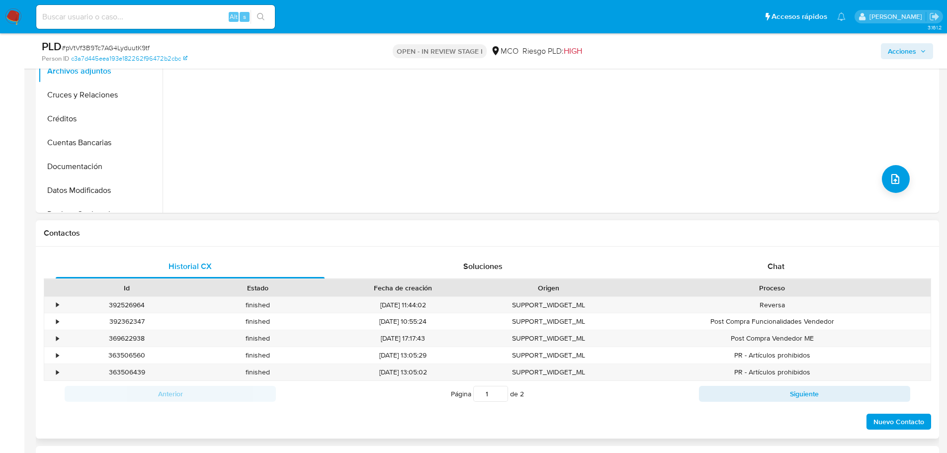
scroll to position [249, 0]
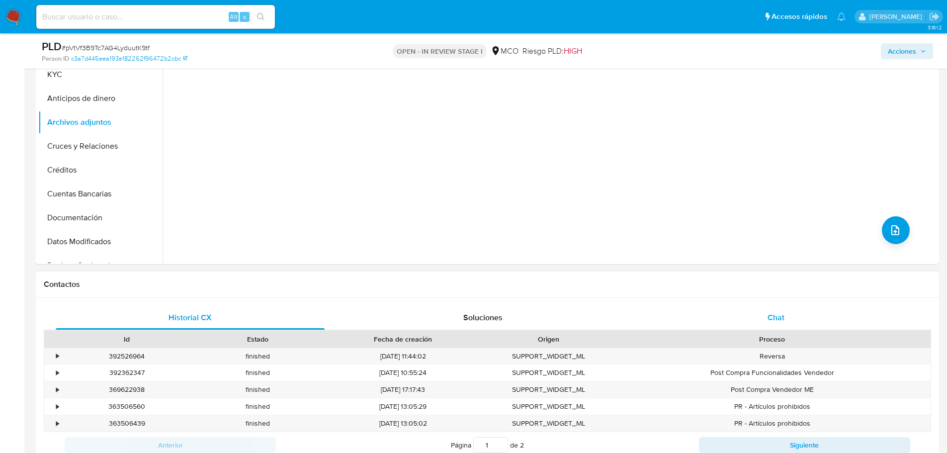
click at [797, 315] on div "Chat" at bounding box center [775, 318] width 269 height 24
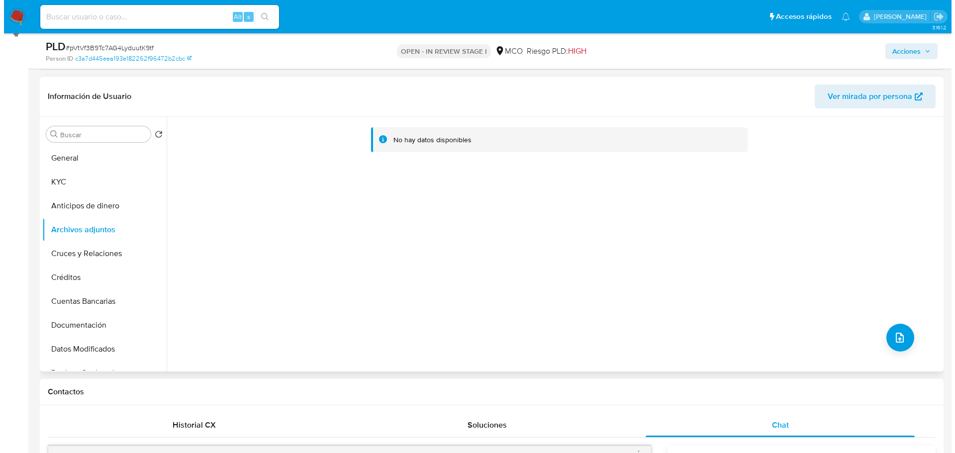
scroll to position [149, 0]
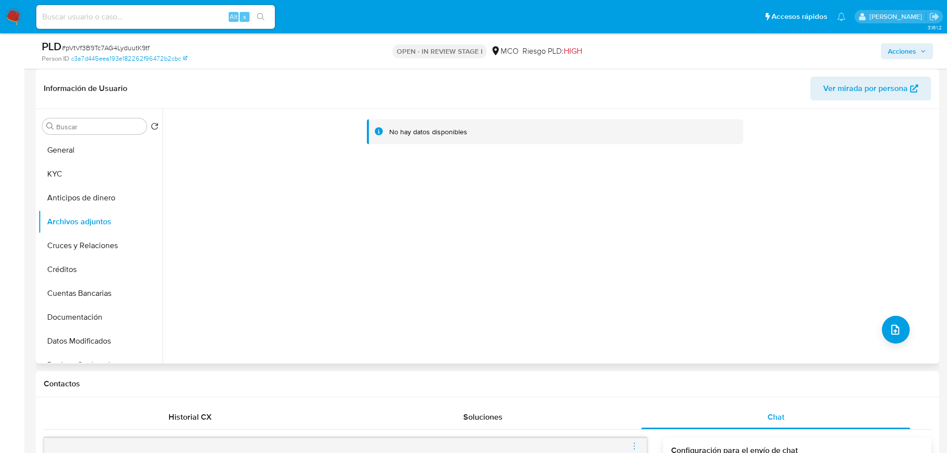
click at [877, 336] on div "No hay datos disponibles" at bounding box center [550, 236] width 774 height 255
click at [892, 325] on icon "upload-file" at bounding box center [896, 330] width 12 height 12
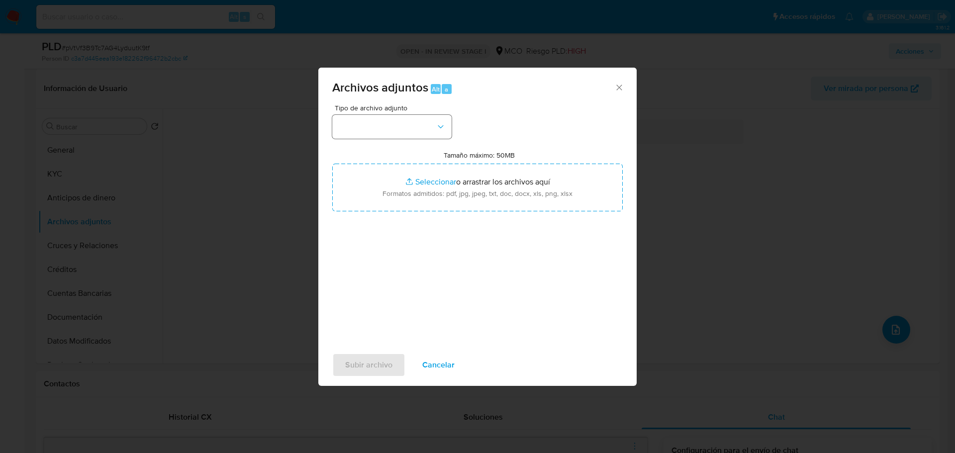
drag, startPoint x: 380, startPoint y: 114, endPoint x: 395, endPoint y: 134, distance: 25.3
click at [389, 125] on div "Tipo de archivo adjunto" at bounding box center [391, 121] width 119 height 34
click at [396, 135] on button "button" at bounding box center [391, 127] width 119 height 24
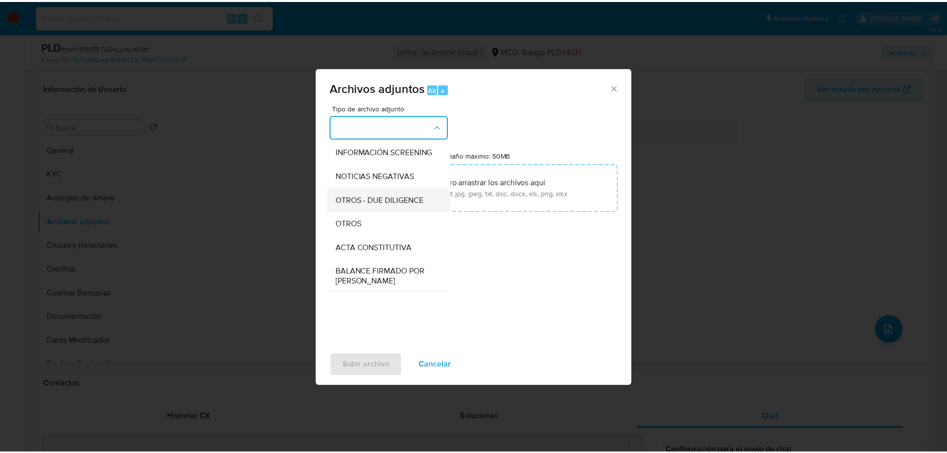
scroll to position [99, 0]
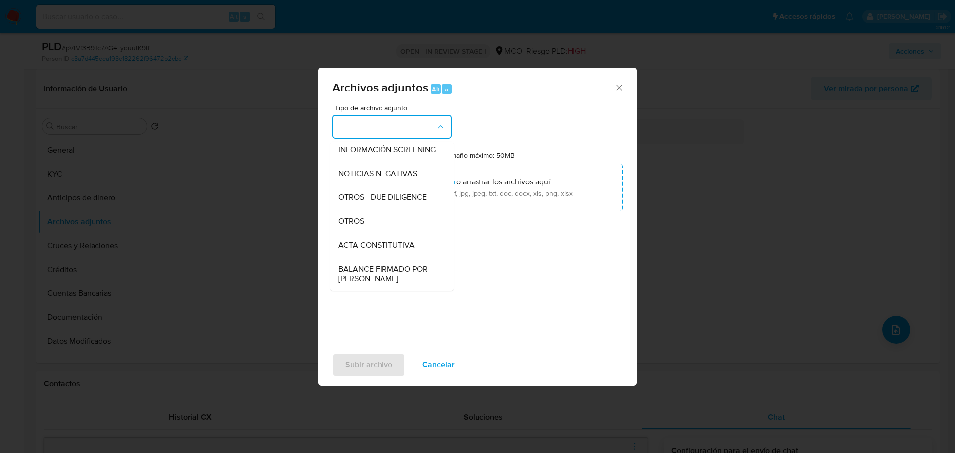
drag, startPoint x: 386, startPoint y: 231, endPoint x: 391, endPoint y: 226, distance: 7.1
click at [388, 230] on div "OTROS" at bounding box center [388, 221] width 101 height 24
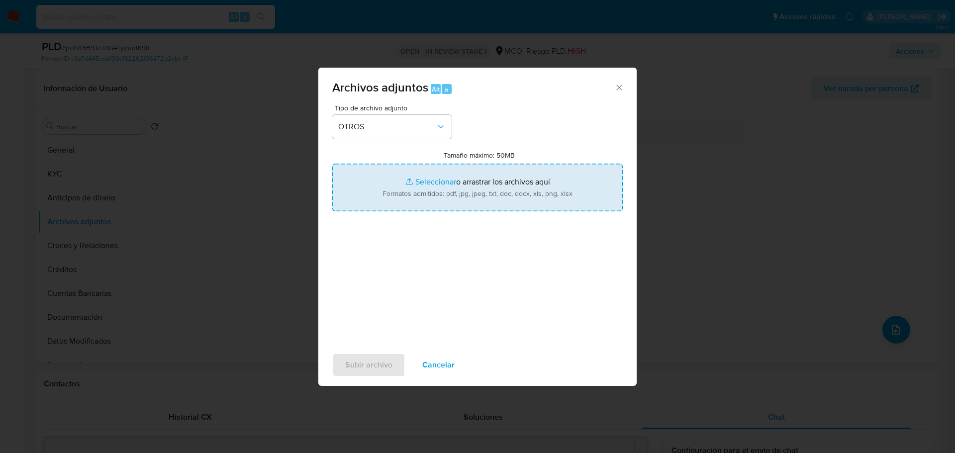
click at [438, 190] on input "Tamaño máximo: 50MB Seleccionar archivos" at bounding box center [477, 188] width 290 height 48
type input "C:\fakepath\150949104 - 26_9_2025.pdf"
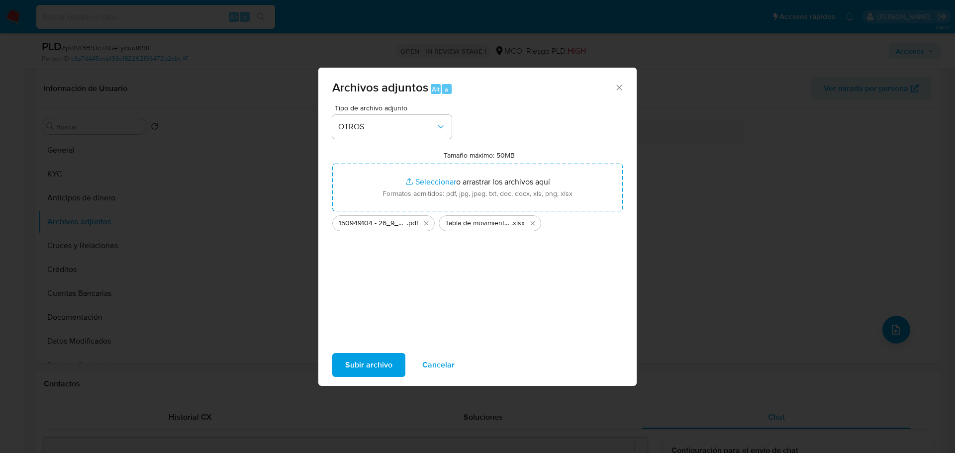
click at [376, 361] on span "Subir archivo" at bounding box center [368, 365] width 47 height 22
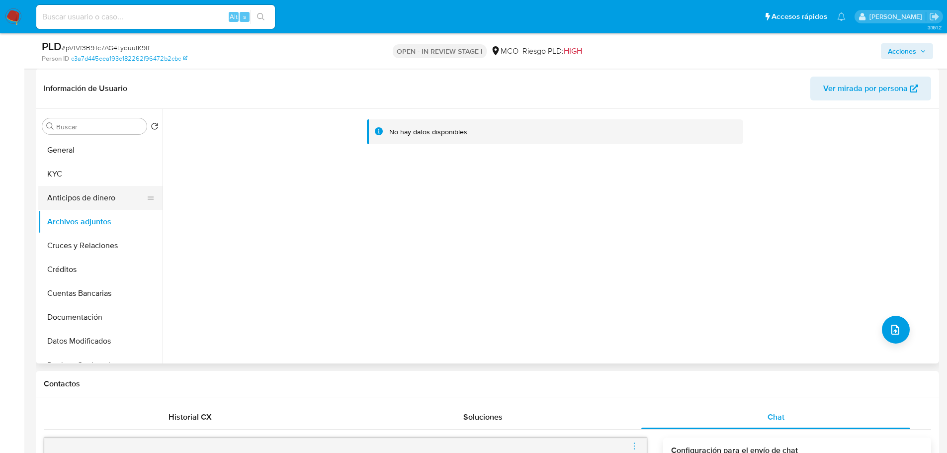
click at [84, 187] on button "Anticipos de dinero" at bounding box center [96, 198] width 116 height 24
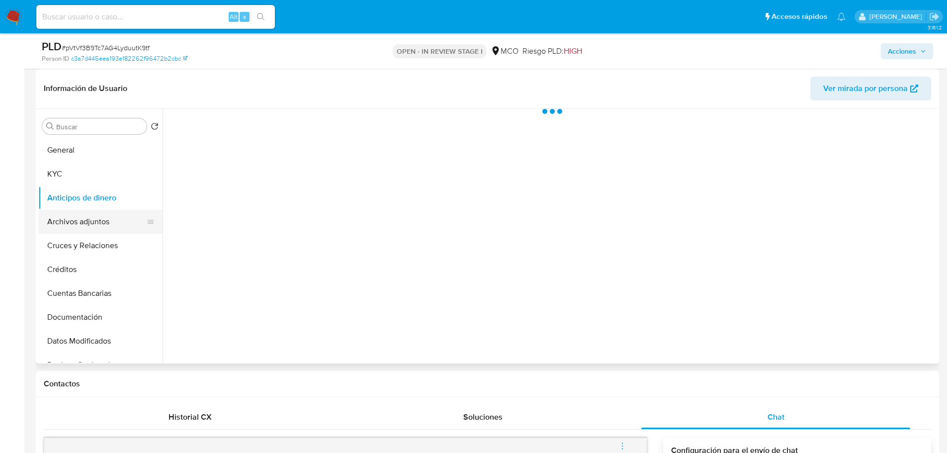
click at [91, 223] on button "Archivos adjuntos" at bounding box center [96, 222] width 116 height 24
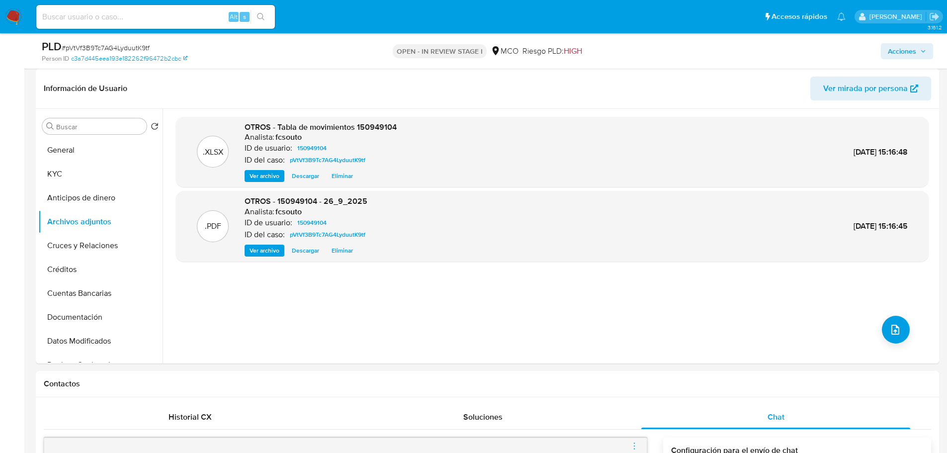
click at [899, 54] on span "Acciones" at bounding box center [902, 51] width 28 height 16
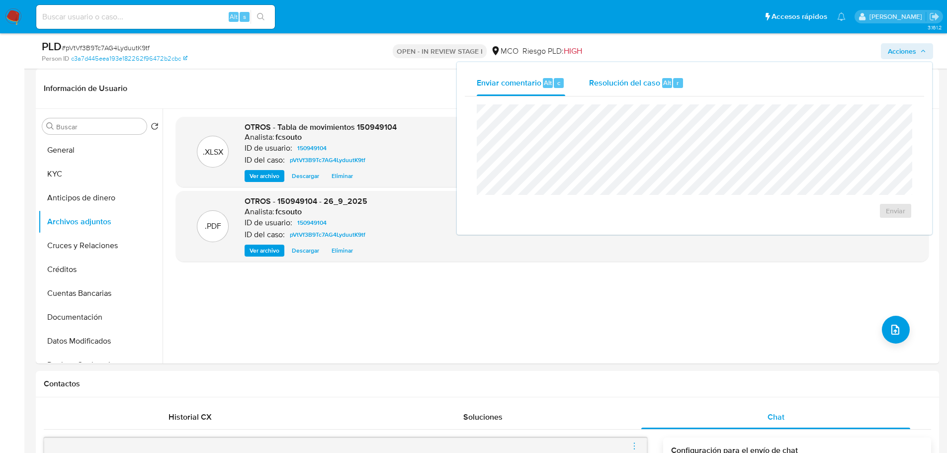
click at [594, 93] on div "Resolución del caso Alt r" at bounding box center [636, 83] width 95 height 26
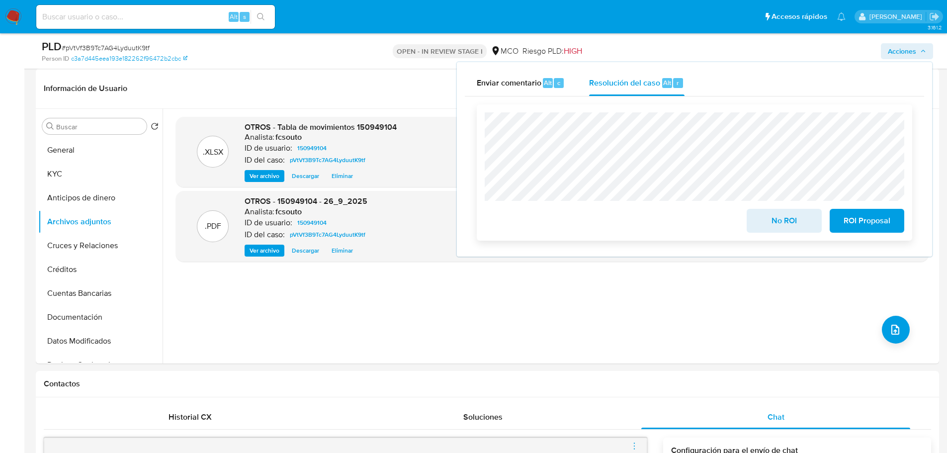
click at [867, 228] on span "ROI Proposal" at bounding box center [867, 221] width 49 height 22
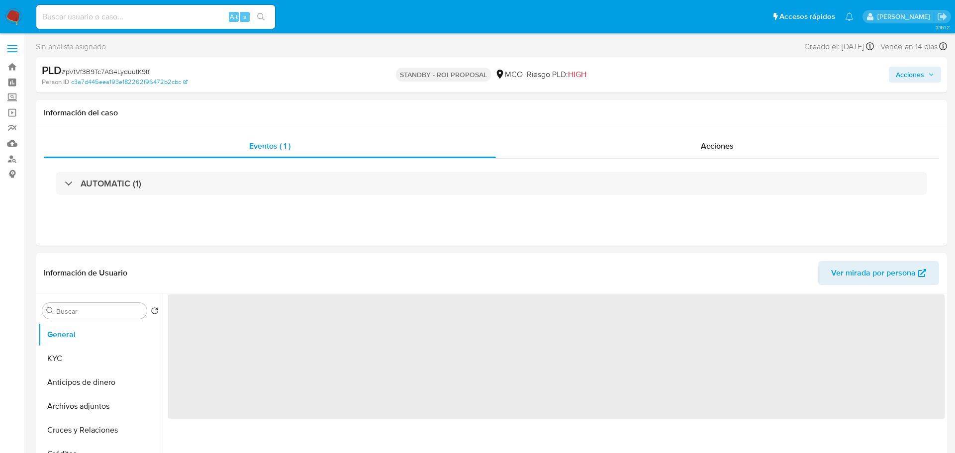
select select "10"
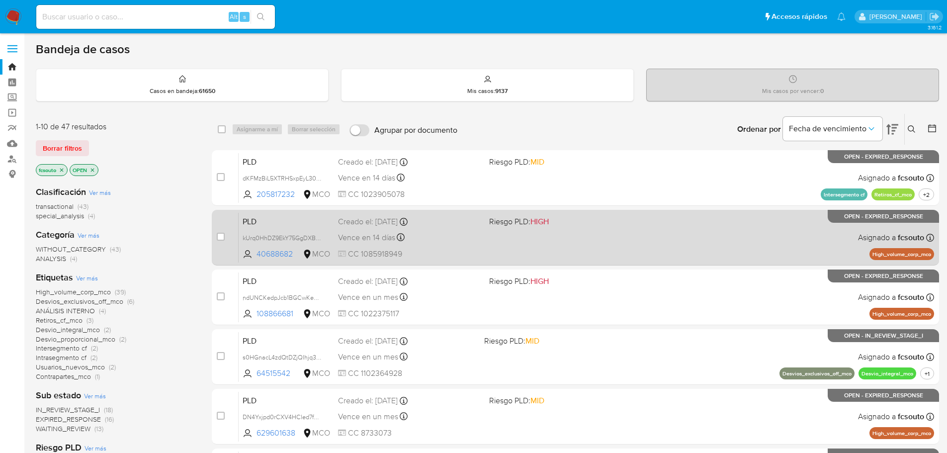
click at [486, 244] on div "PLD kUrq0HhDZ9EkY75GgDXBl5yj 40688682 MCO Riesgo PLD: HIGH Creado el: 12/07/202…" at bounding box center [587, 237] width 696 height 50
click at [219, 240] on input "checkbox" at bounding box center [221, 237] width 8 height 8
checkbox input "true"
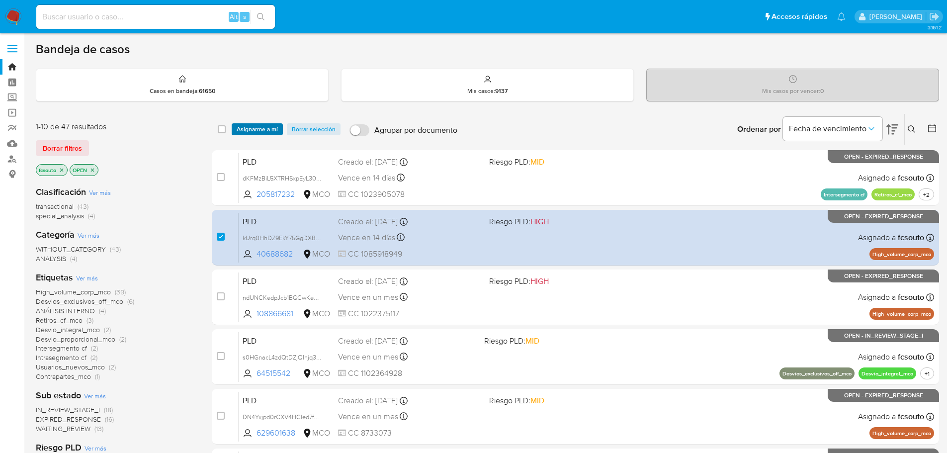
click at [254, 134] on span "Asignarme a mí" at bounding box center [257, 129] width 41 height 10
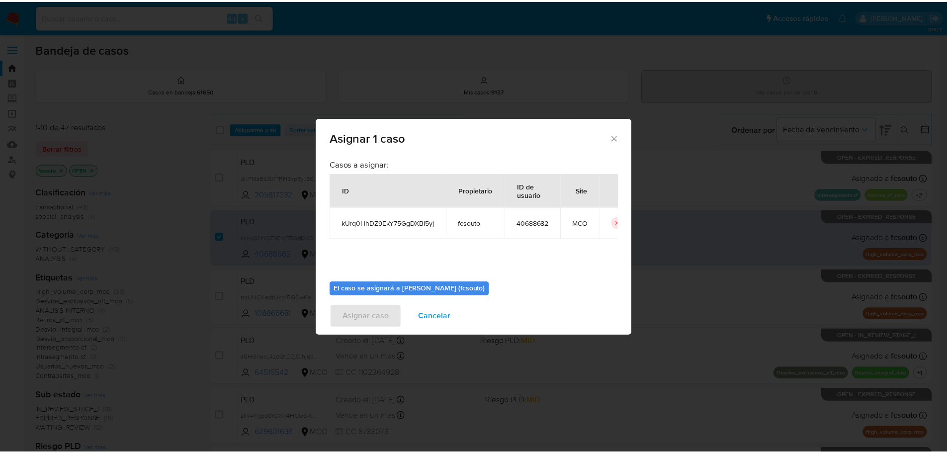
scroll to position [52, 0]
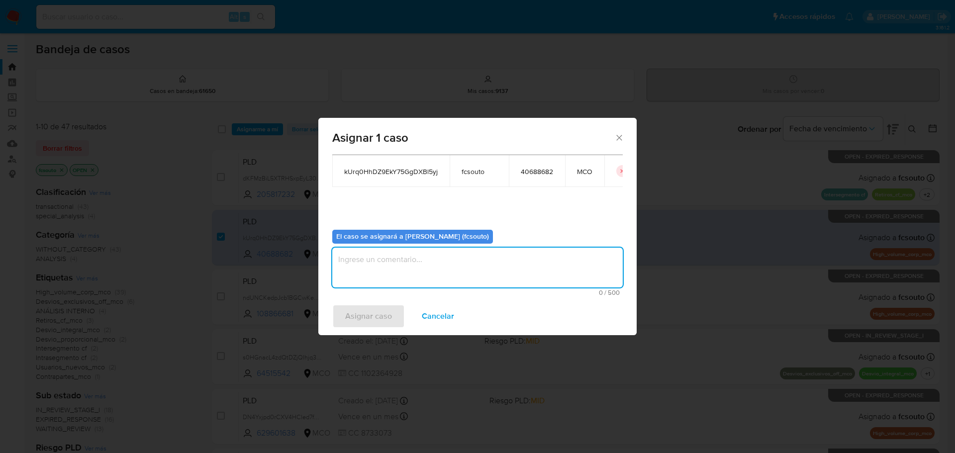
click at [427, 279] on textarea "assign-modal" at bounding box center [477, 268] width 290 height 40
type textarea "a"
type textarea "Asignación manual"
click at [373, 314] on span "Asignar caso" at bounding box center [368, 316] width 47 height 22
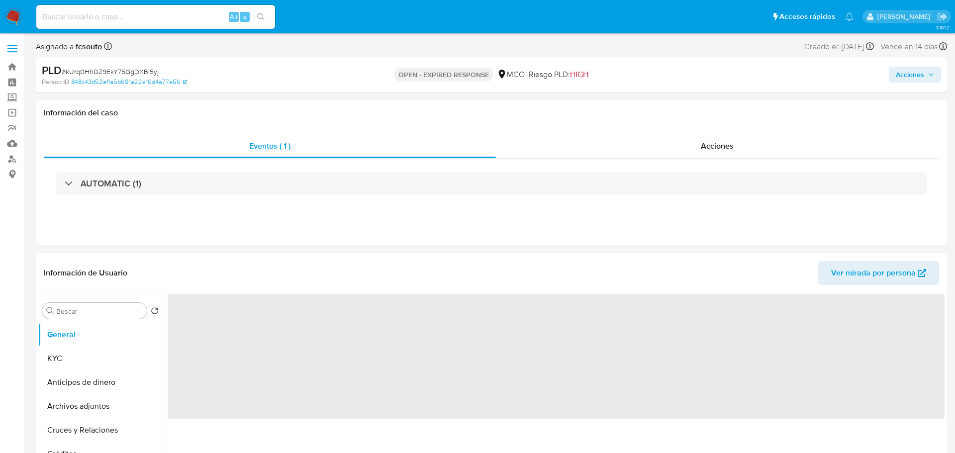
select select "10"
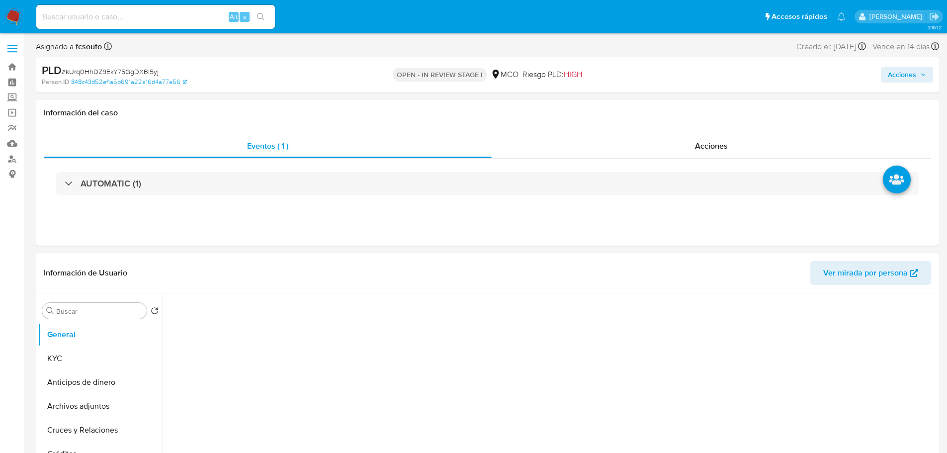
select select "10"
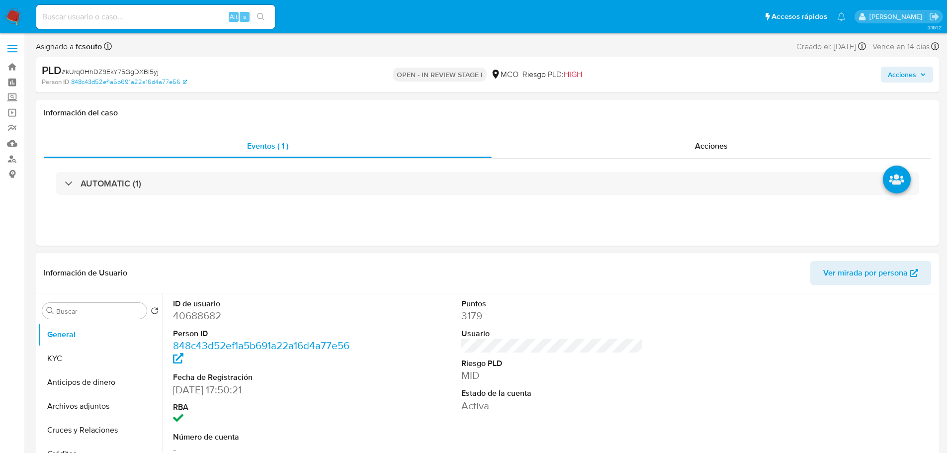
click at [196, 314] on dd "40688682" at bounding box center [264, 316] width 182 height 14
copy dd "40688682"
click at [182, 315] on dd "40688682" at bounding box center [264, 316] width 182 height 14
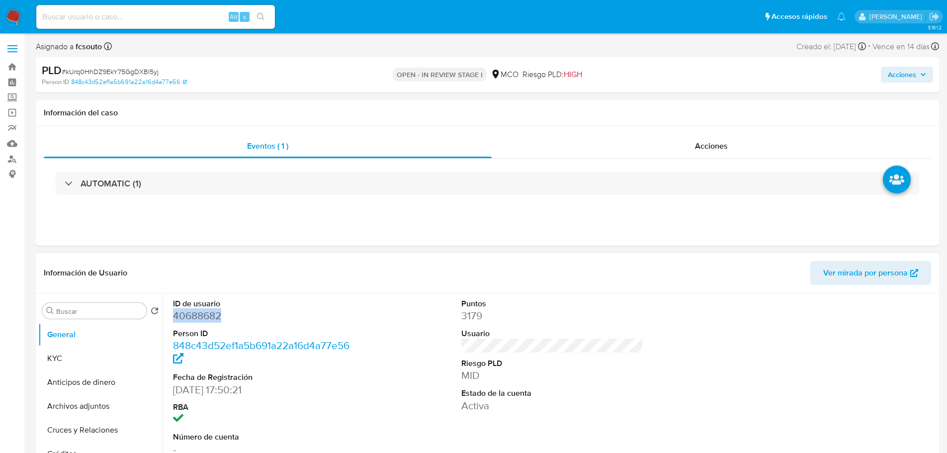
copy dd "40688682"
click at [200, 322] on dd "40688682" at bounding box center [264, 316] width 182 height 14
click at [203, 317] on dd "40688682" at bounding box center [264, 316] width 182 height 14
copy dd "40688682"
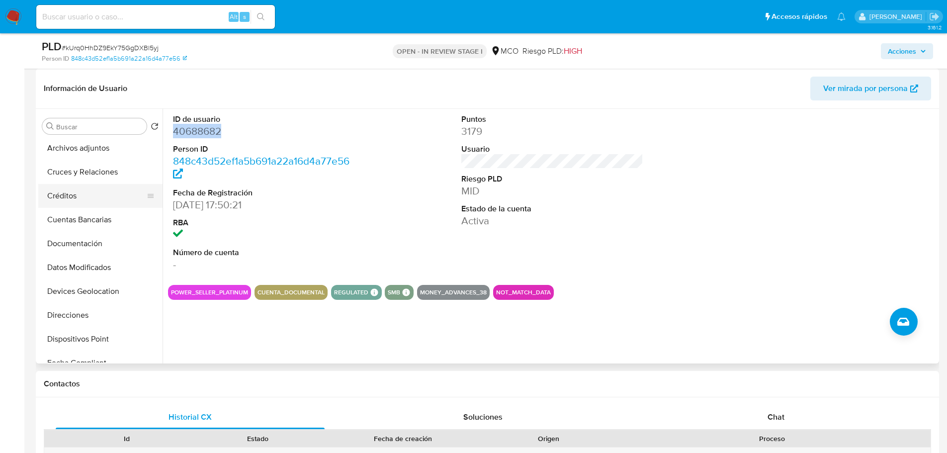
scroll to position [149, 0]
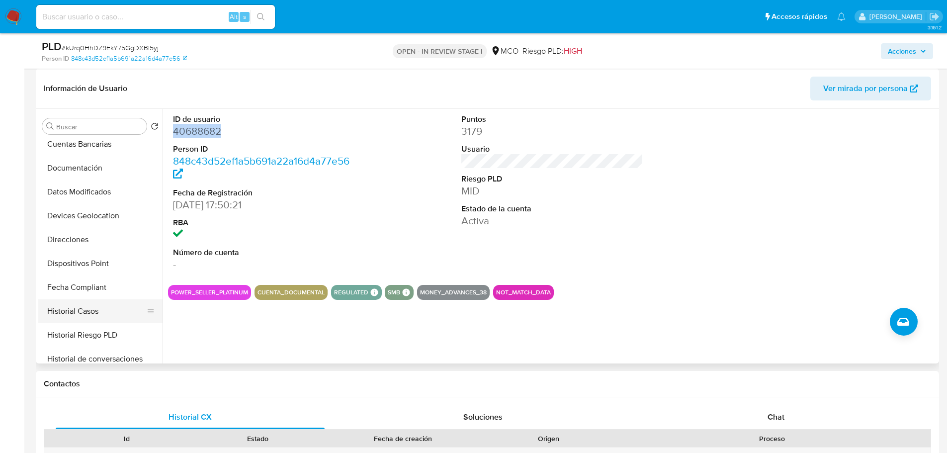
click at [112, 301] on button "Historial Casos" at bounding box center [96, 311] width 116 height 24
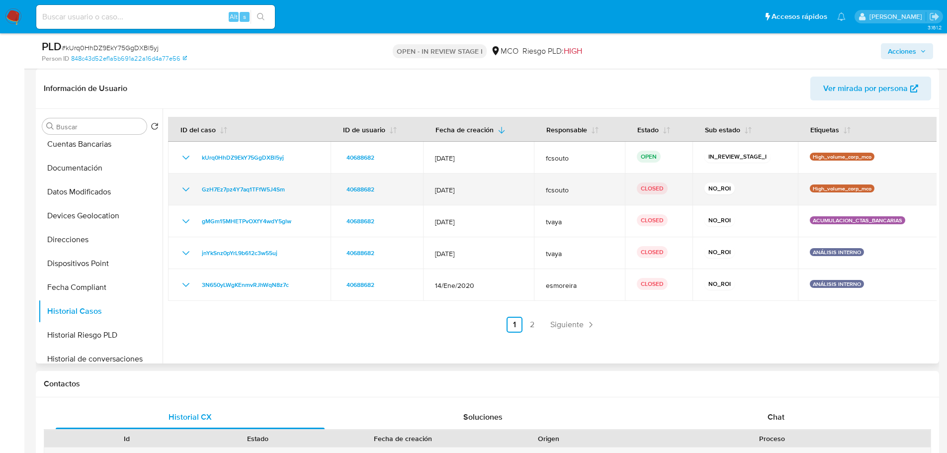
click at [179, 190] on td "GzH7Ez7pz4Y7aq1TFfW5J4Sm" at bounding box center [249, 190] width 163 height 32
click at [183, 190] on icon "Mostrar/Ocultar" at bounding box center [186, 189] width 12 height 12
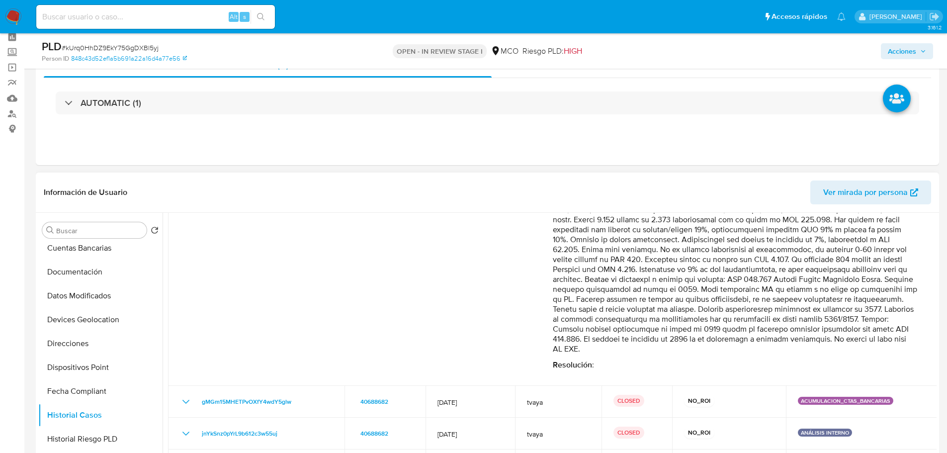
scroll to position [0, 0]
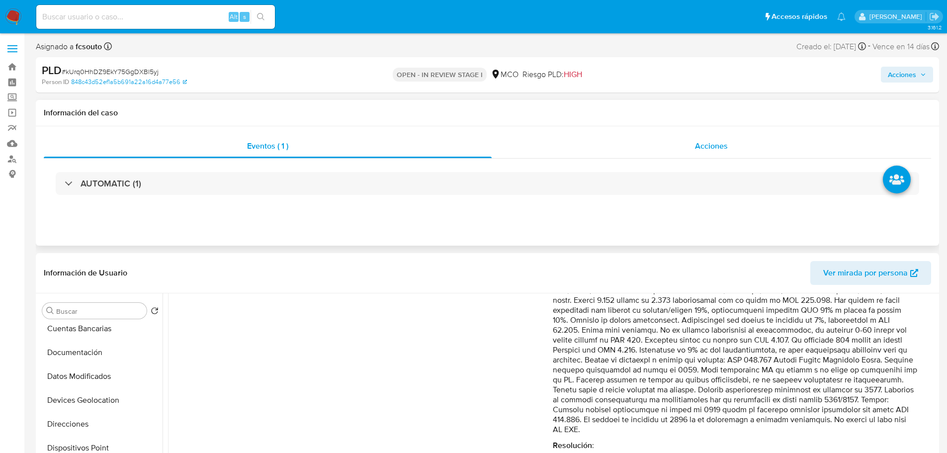
click at [707, 149] on span "Acciones" at bounding box center [711, 145] width 33 height 11
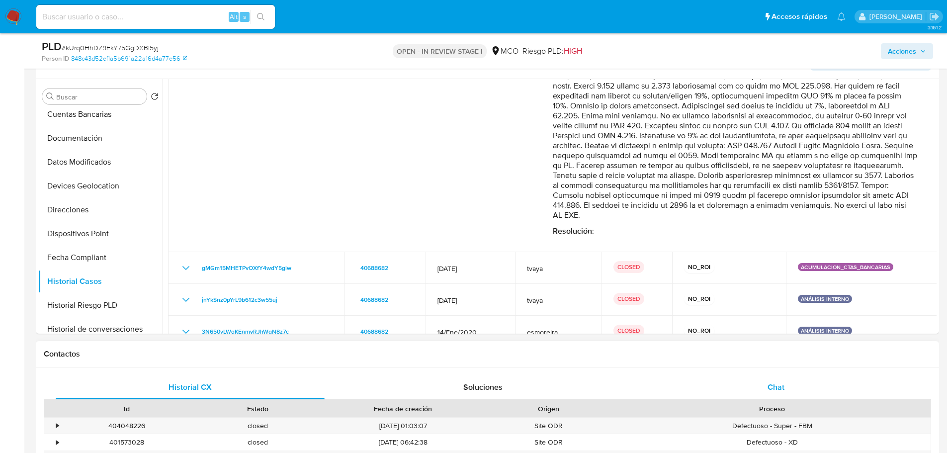
scroll to position [298, 0]
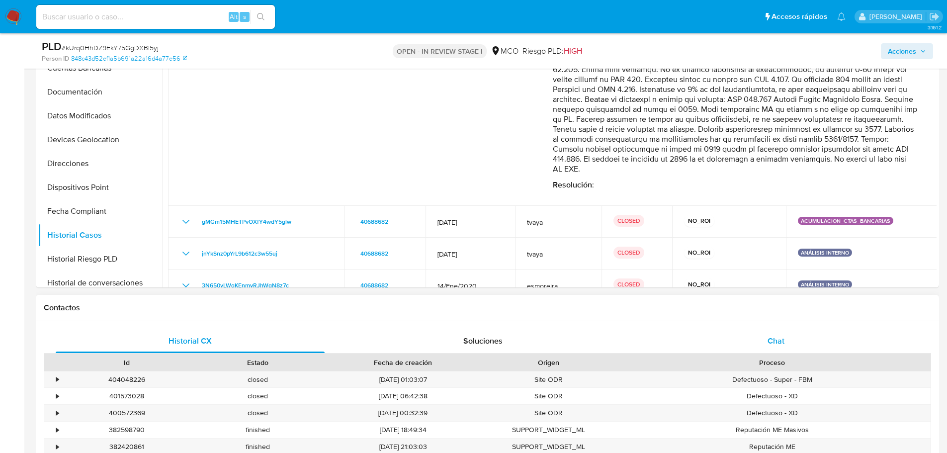
click at [779, 345] on span "Chat" at bounding box center [776, 340] width 17 height 11
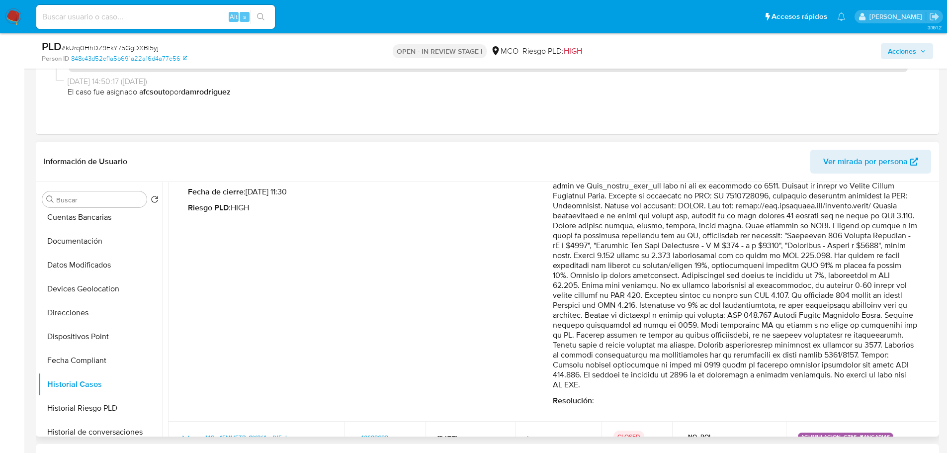
scroll to position [149, 0]
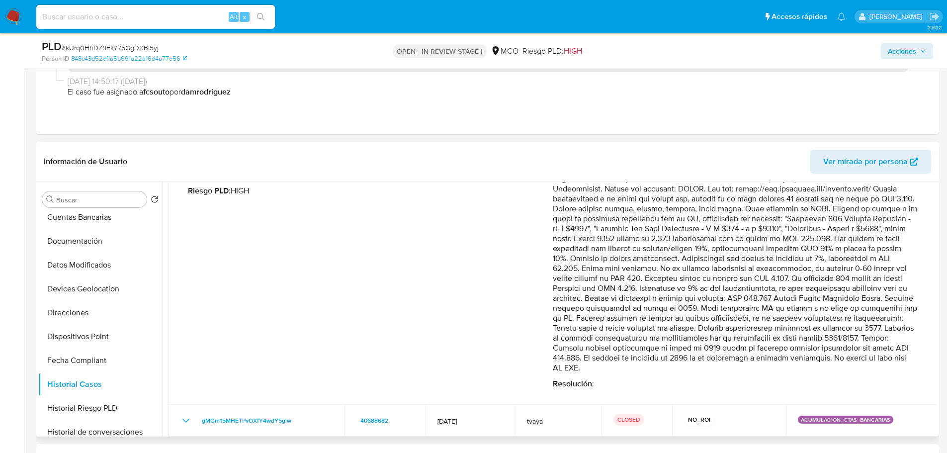
drag, startPoint x: 859, startPoint y: 349, endPoint x: 880, endPoint y: 379, distance: 36.8
click at [880, 373] on p "Comentario :" at bounding box center [735, 263] width 365 height 219
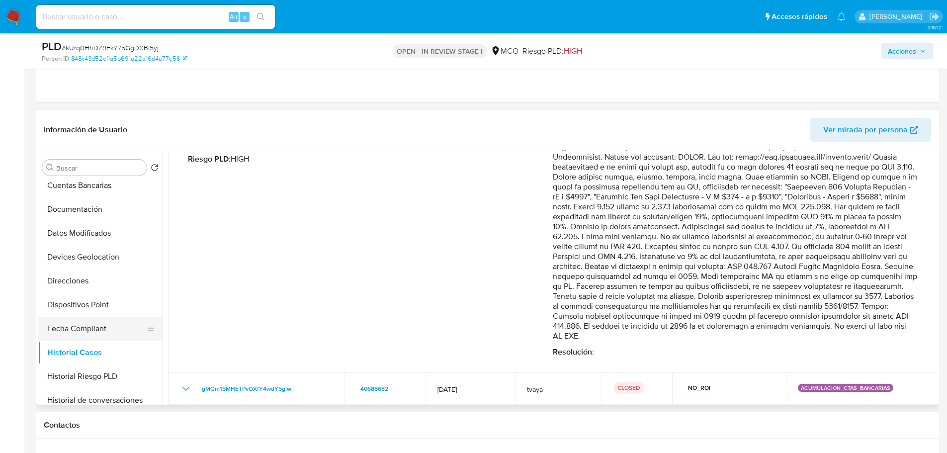
scroll to position [199, 0]
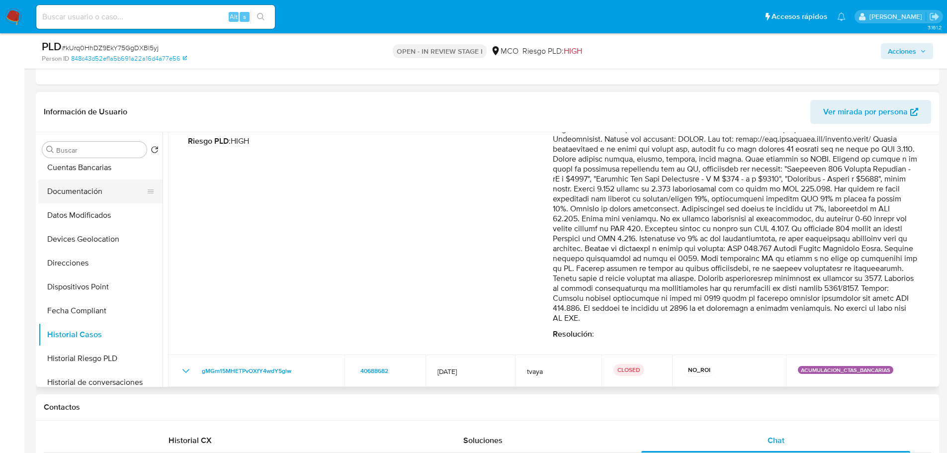
click at [84, 180] on button "Documentación" at bounding box center [96, 192] width 116 height 24
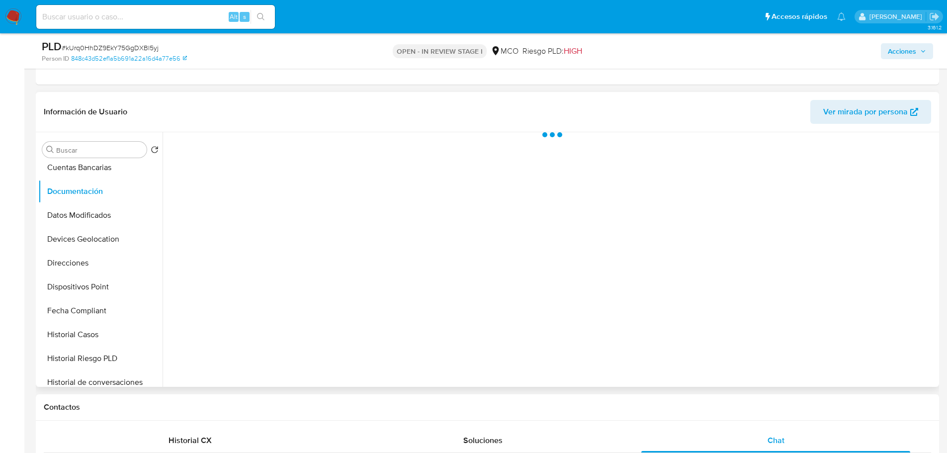
scroll to position [0, 0]
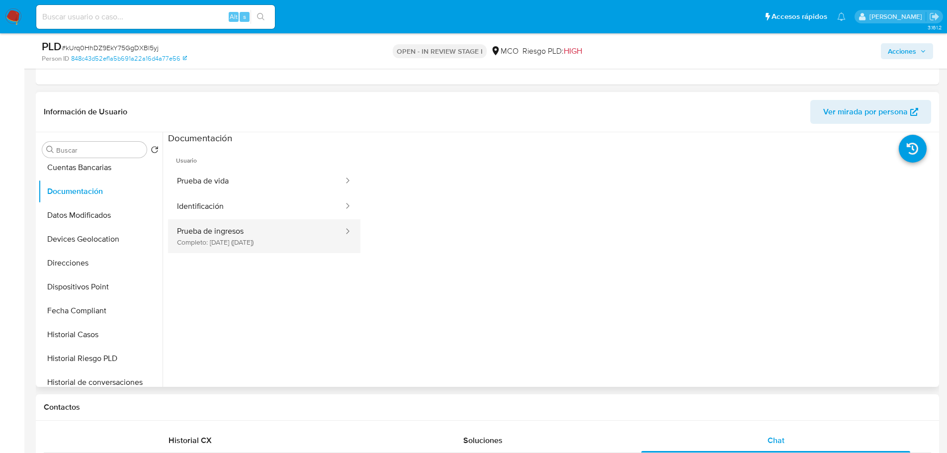
click at [295, 238] on button "Prueba de ingresos Completo: 05/07/2024 (hace un año)" at bounding box center [256, 236] width 177 height 34
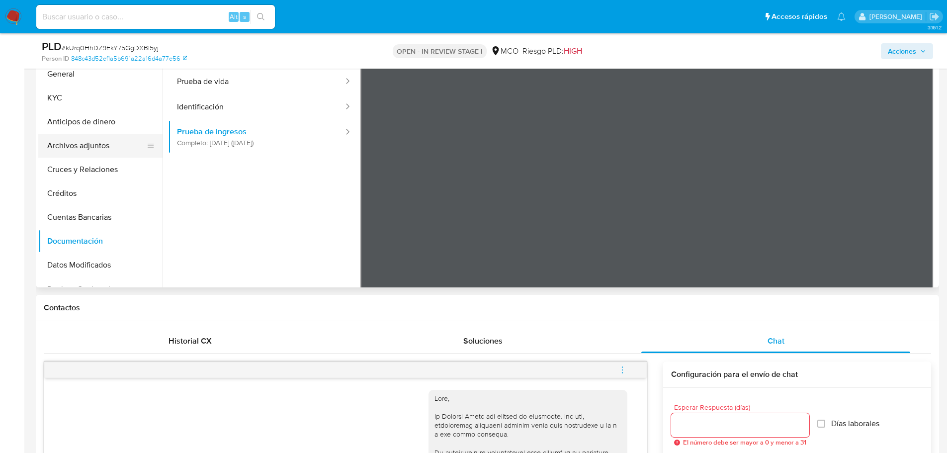
click at [103, 139] on button "Archivos adjuntos" at bounding box center [96, 146] width 116 height 24
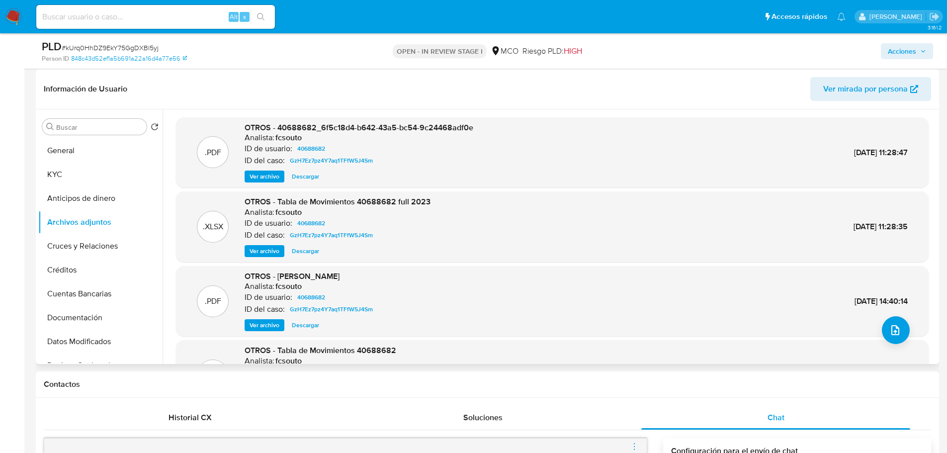
scroll to position [199, 0]
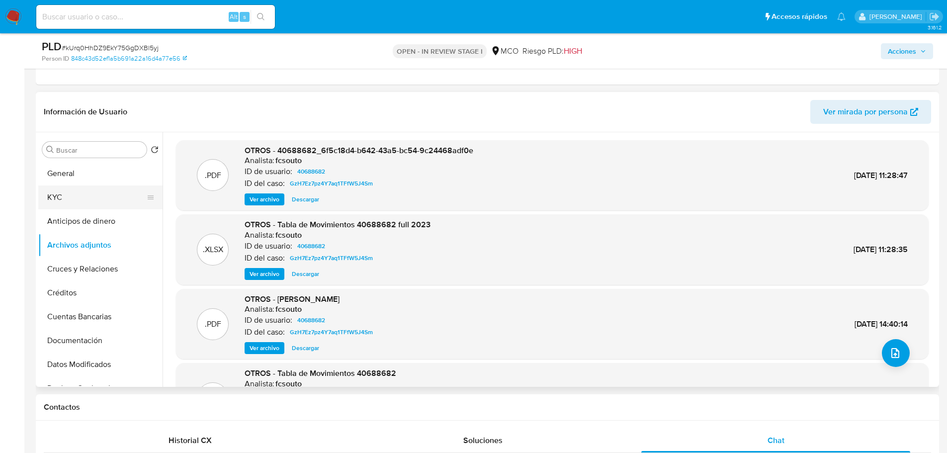
click at [88, 199] on button "KYC" at bounding box center [96, 197] width 116 height 24
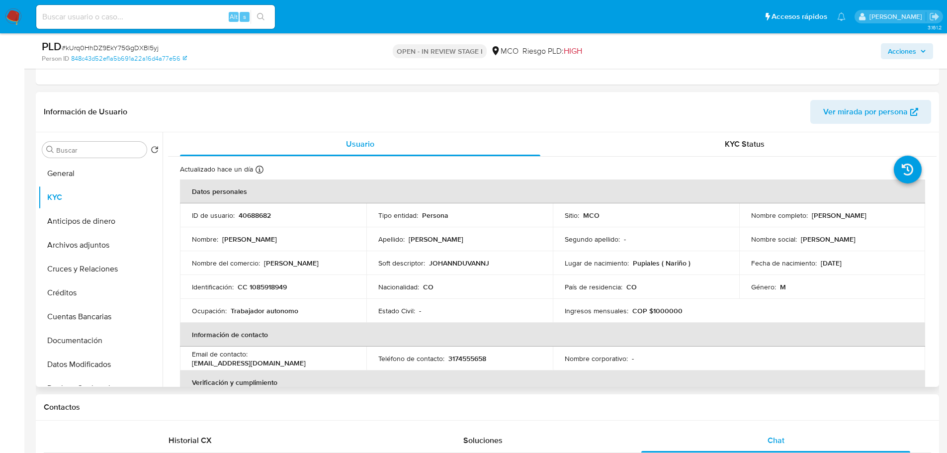
drag, startPoint x: 747, startPoint y: 222, endPoint x: 851, endPoint y: 223, distance: 103.9
click at [851, 223] on td "Nombre completo : Johann Duvann Jaramillo Goyes" at bounding box center [832, 215] width 186 height 24
copy p "Johann Duvann Jaramillo Goyes"
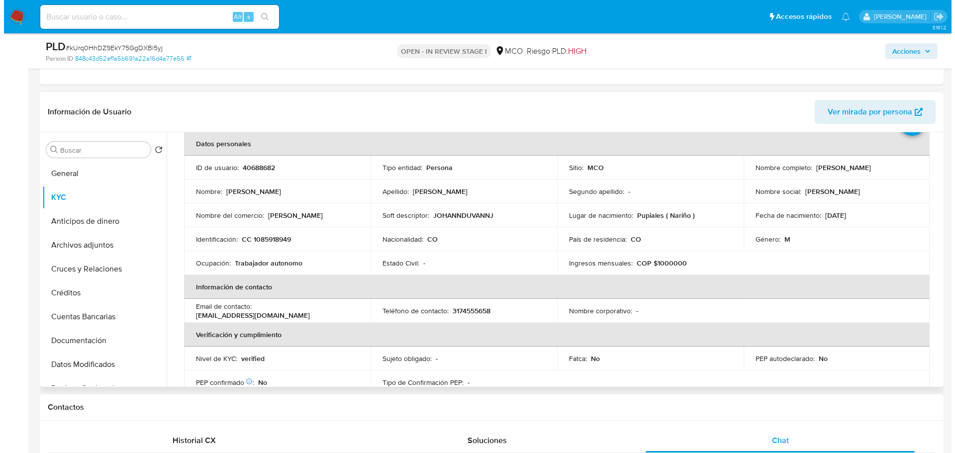
scroll to position [0, 0]
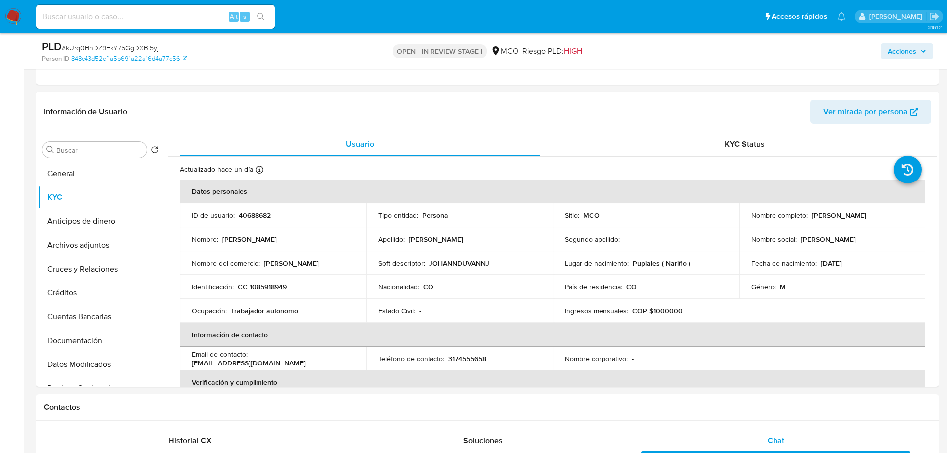
drag, startPoint x: 895, startPoint y: 48, endPoint x: 876, endPoint y: 59, distance: 22.3
click at [894, 48] on span "Acciones" at bounding box center [902, 51] width 28 height 16
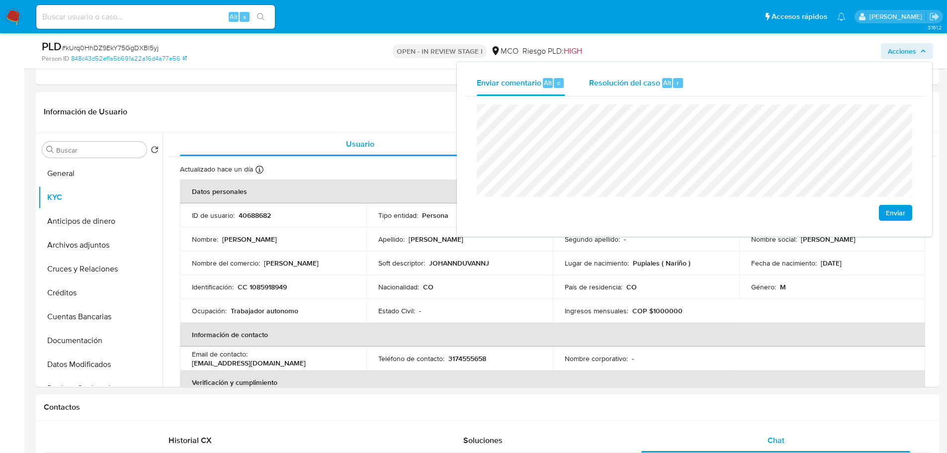
click at [628, 68] on div "Enviar comentario Alt c Resolución del caso Alt r Enviar" at bounding box center [694, 149] width 475 height 175
click at [628, 84] on span "Resolución del caso" at bounding box center [624, 82] width 71 height 11
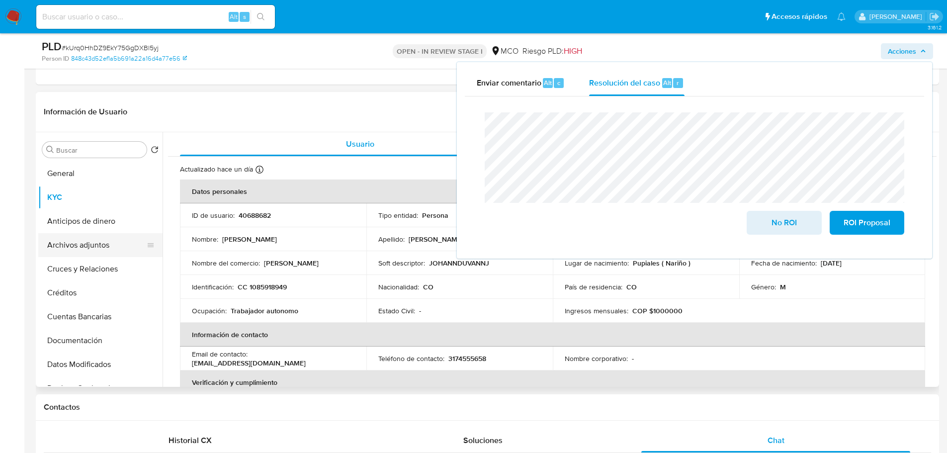
click at [100, 256] on ul "General KYC Anticipos de dinero Archivos adjuntos Cruces y Relaciones Créditos …" at bounding box center [100, 274] width 124 height 224
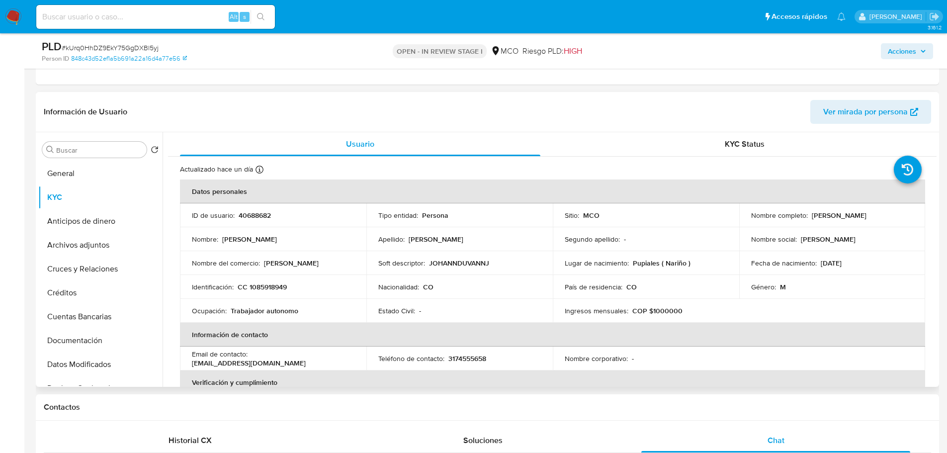
drag, startPoint x: 100, startPoint y: 249, endPoint x: 349, endPoint y: 313, distance: 257.2
click at [101, 250] on button "Archivos adjuntos" at bounding box center [100, 245] width 124 height 24
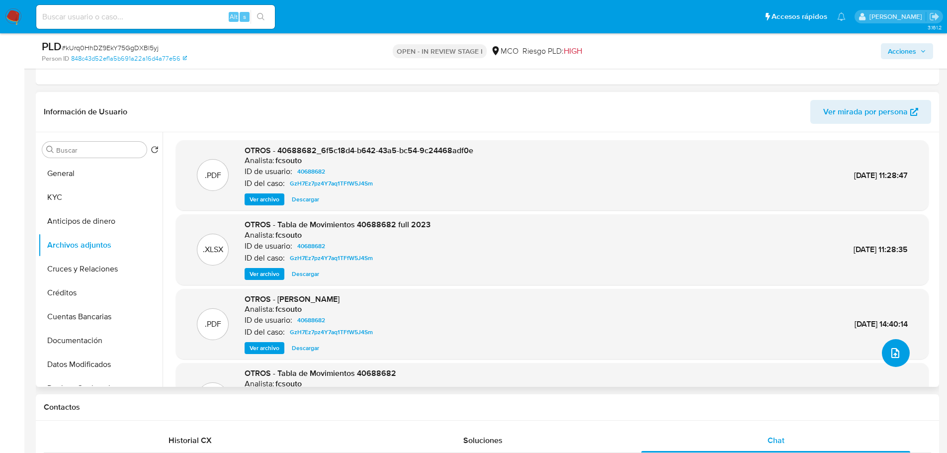
click at [890, 356] on icon "upload-file" at bounding box center [896, 353] width 12 height 12
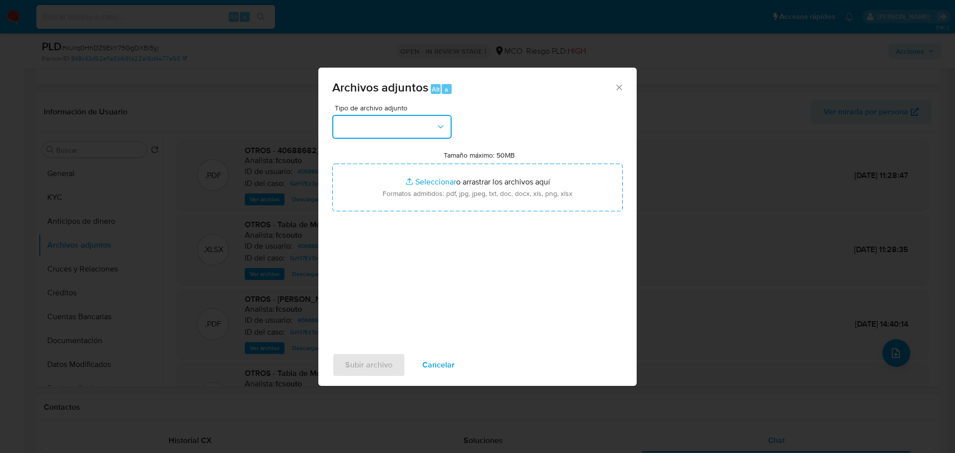
drag, startPoint x: 429, startPoint y: 120, endPoint x: 428, endPoint y: 129, distance: 9.1
click at [428, 120] on button "button" at bounding box center [391, 127] width 119 height 24
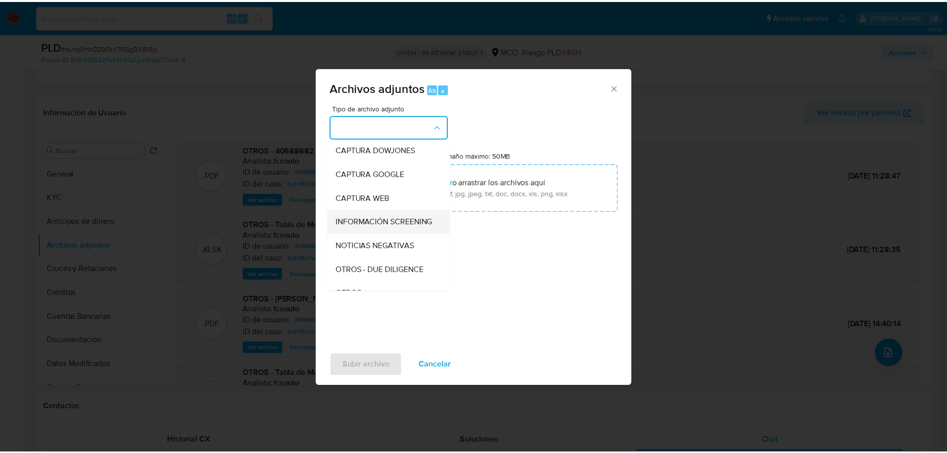
scroll to position [50, 0]
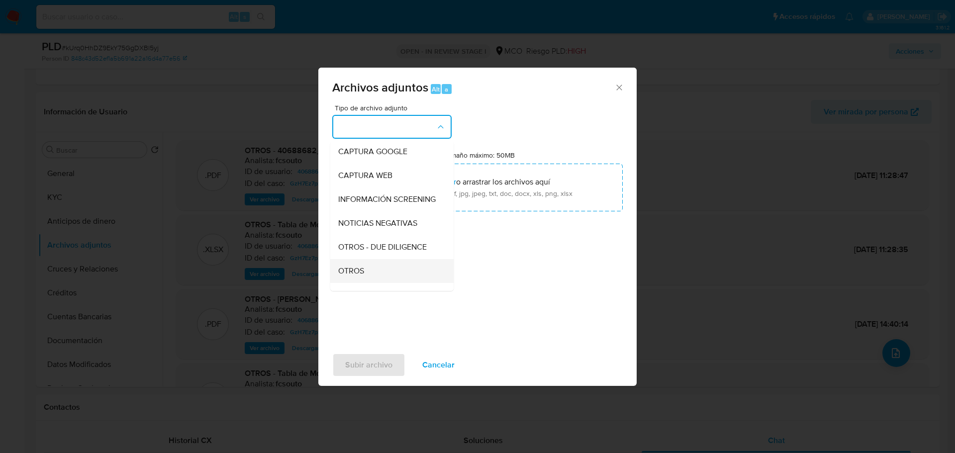
click at [359, 276] on span "OTROS" at bounding box center [351, 271] width 26 height 10
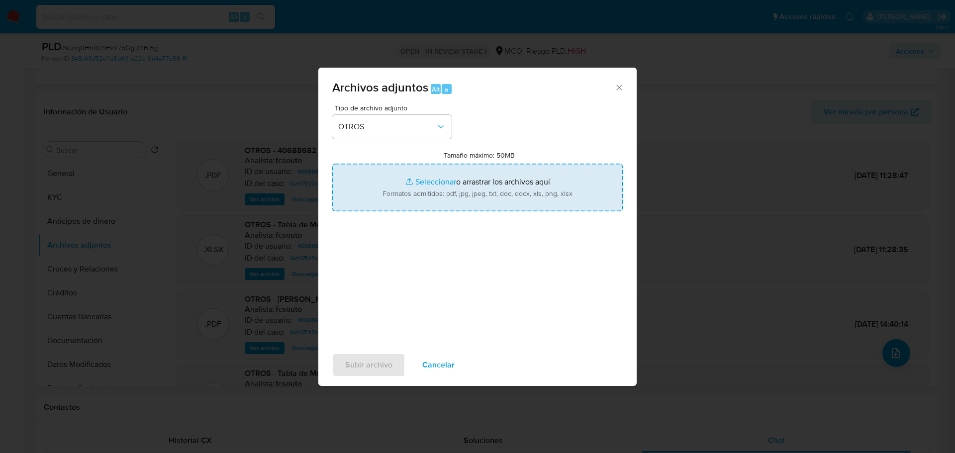
click at [495, 194] on input "Tamaño máximo: 50MB Seleccionar archivos" at bounding box center [477, 188] width 290 height 48
click at [393, 194] on input "Tamaño máximo: 50MB Seleccionar archivos" at bounding box center [477, 188] width 290 height 48
type input "C:\fakepath\40688682 - 26_9_2025.pdf"
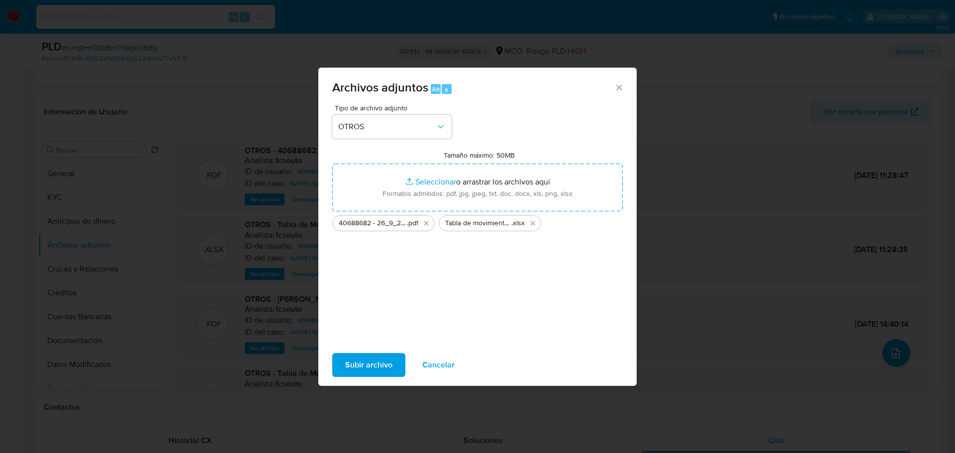
click at [365, 369] on span "Subir archivo" at bounding box center [368, 365] width 47 height 22
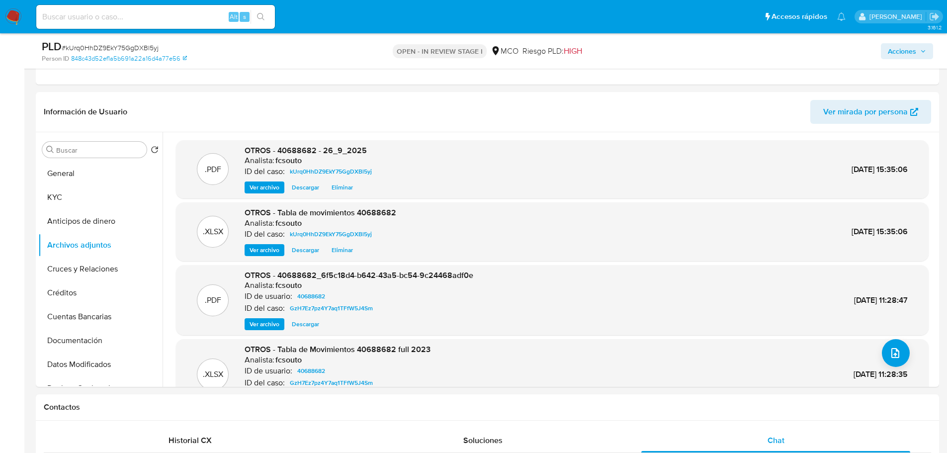
click at [903, 54] on span "Acciones" at bounding box center [902, 51] width 28 height 16
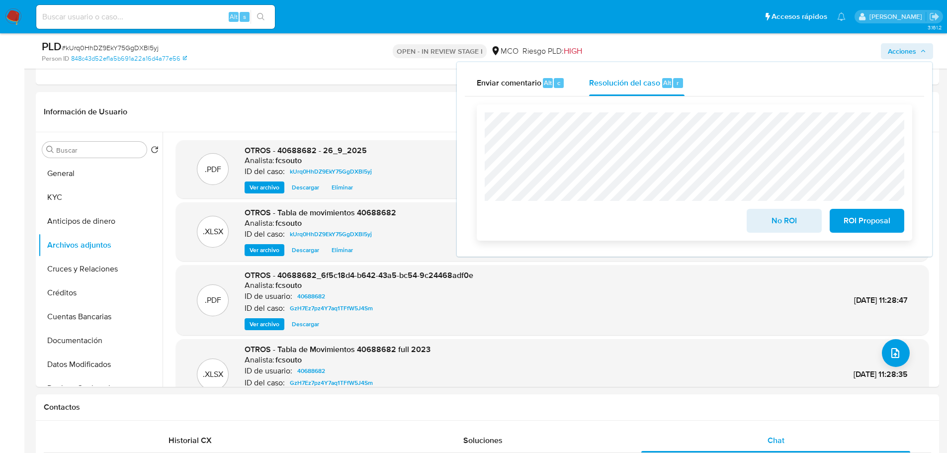
click at [781, 221] on span "No ROI" at bounding box center [784, 221] width 49 height 22
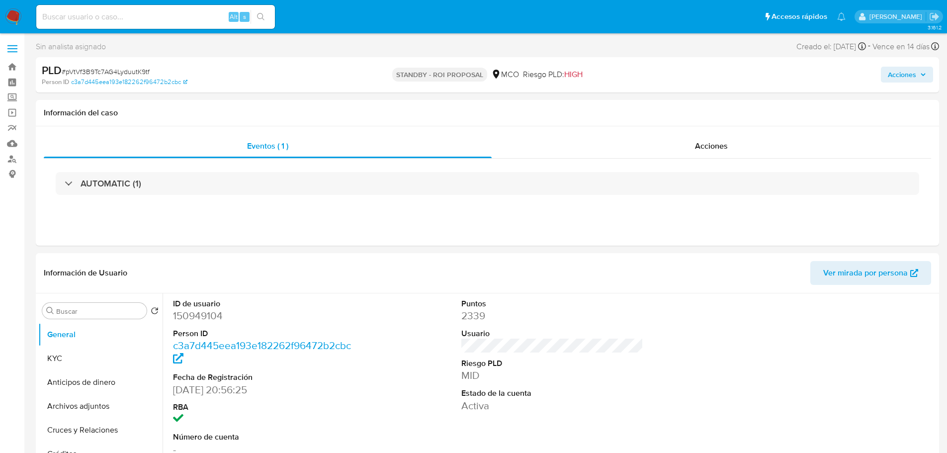
select select "10"
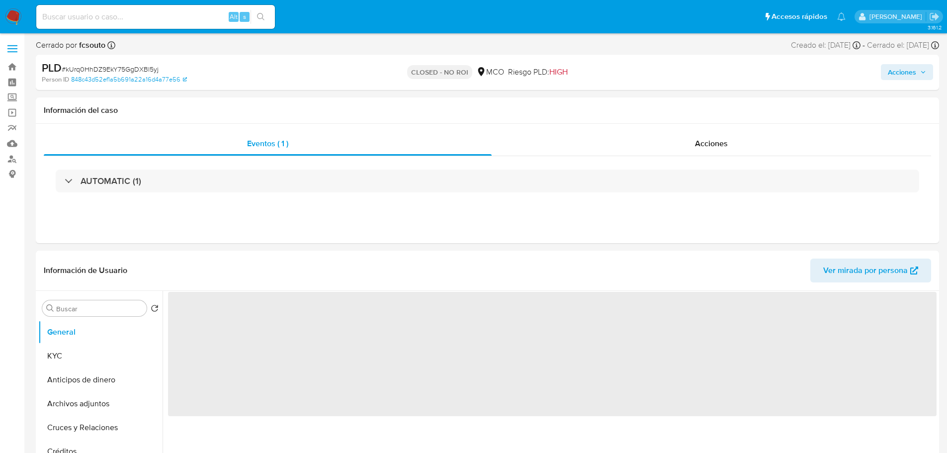
select select "10"
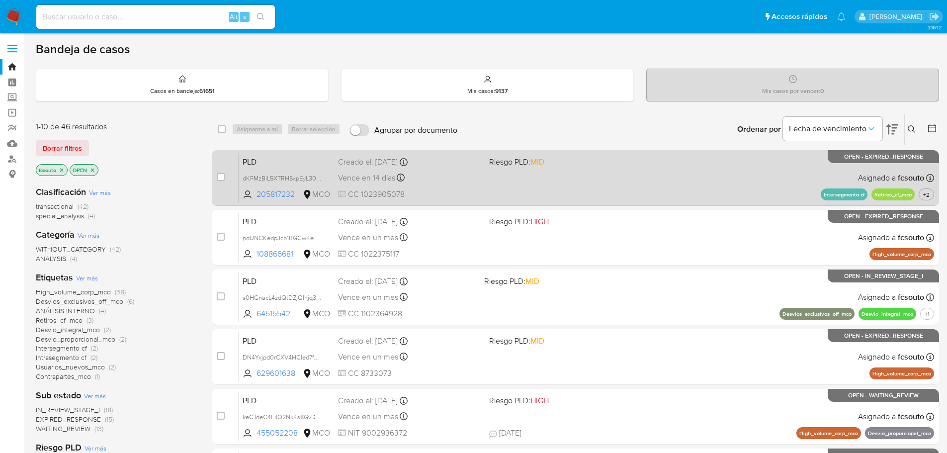
click at [492, 191] on div "PLD dKFMzBiL5XTRHSxpEyL306mU 205817232 MCO Riesgo PLD: MID Creado el: [DATE] Cr…" at bounding box center [587, 178] width 696 height 50
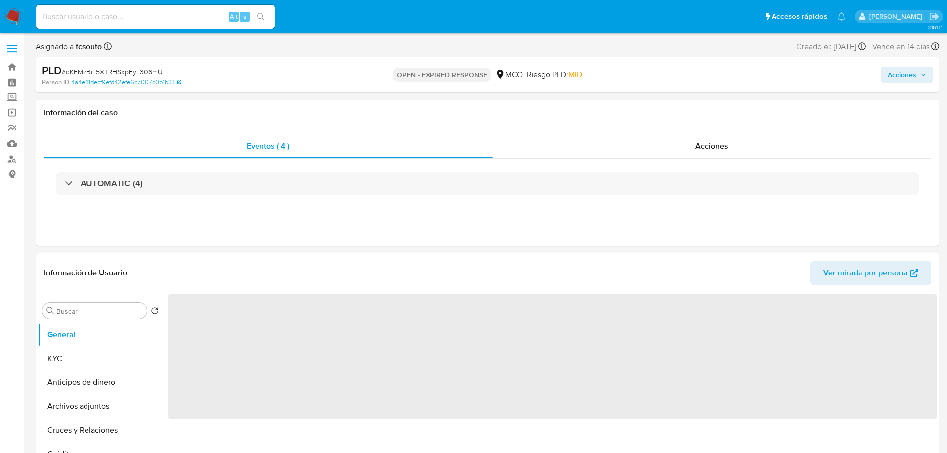
select select "10"
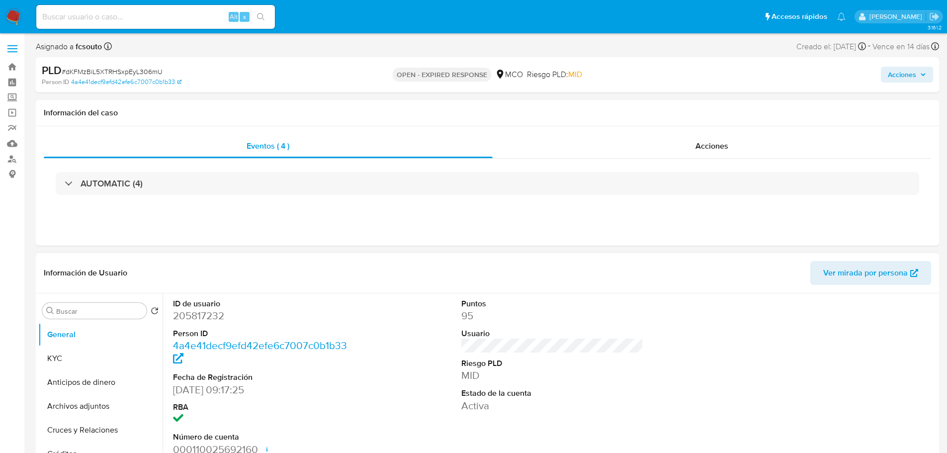
click at [192, 321] on dd "205817232" at bounding box center [264, 316] width 182 height 14
copy dd "205817232"
click at [588, 285] on div "Información de Usuario Ver mirada por persona" at bounding box center [487, 273] width 903 height 40
click at [188, 313] on dd "205817232" at bounding box center [264, 316] width 182 height 14
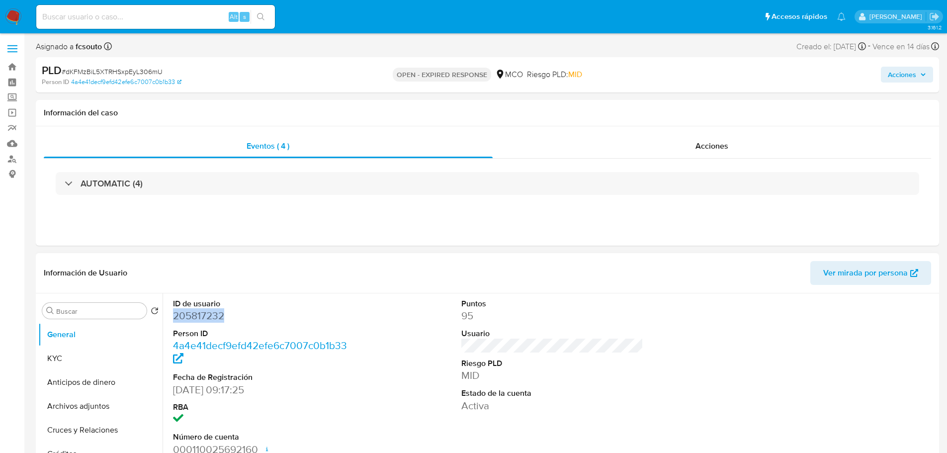
click at [188, 313] on dd "205817232" at bounding box center [264, 316] width 182 height 14
copy dd "205817232"
click at [208, 319] on dd "205817232" at bounding box center [264, 316] width 182 height 14
click at [205, 310] on dd "205817232" at bounding box center [264, 316] width 182 height 14
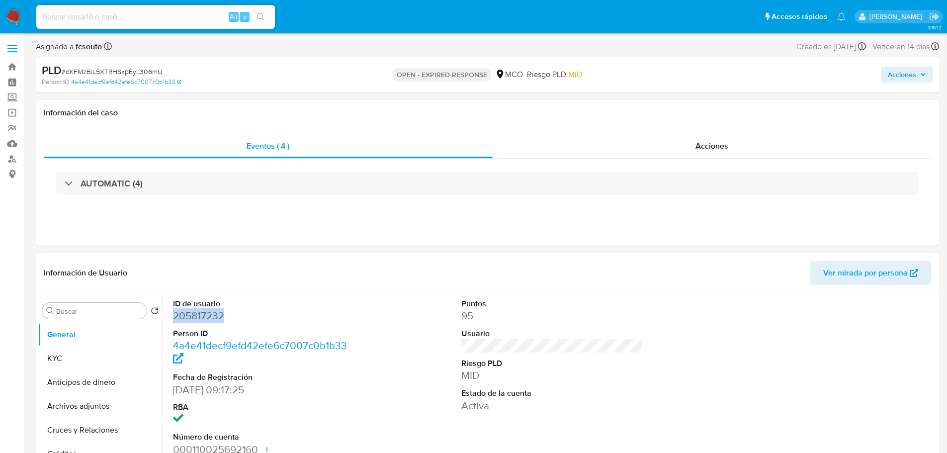
click at [205, 310] on dd "205817232" at bounding box center [264, 316] width 182 height 14
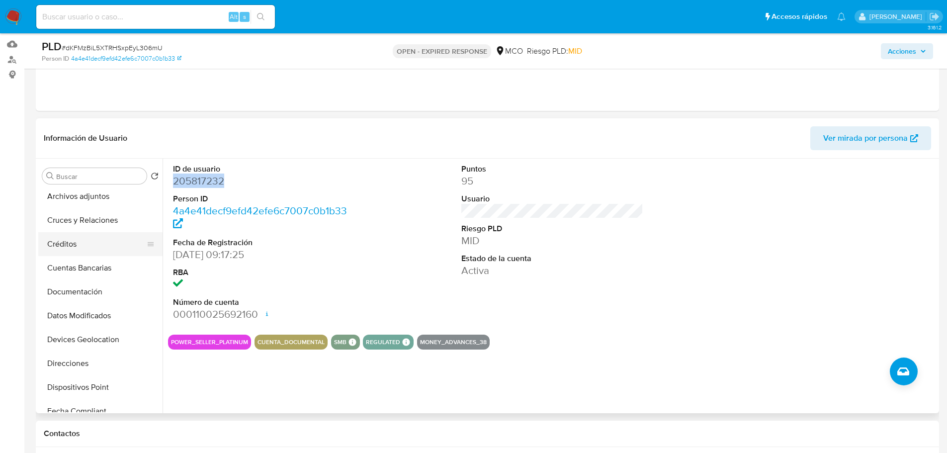
scroll to position [99, 0]
click at [91, 260] on button "Documentación" at bounding box center [96, 268] width 116 height 24
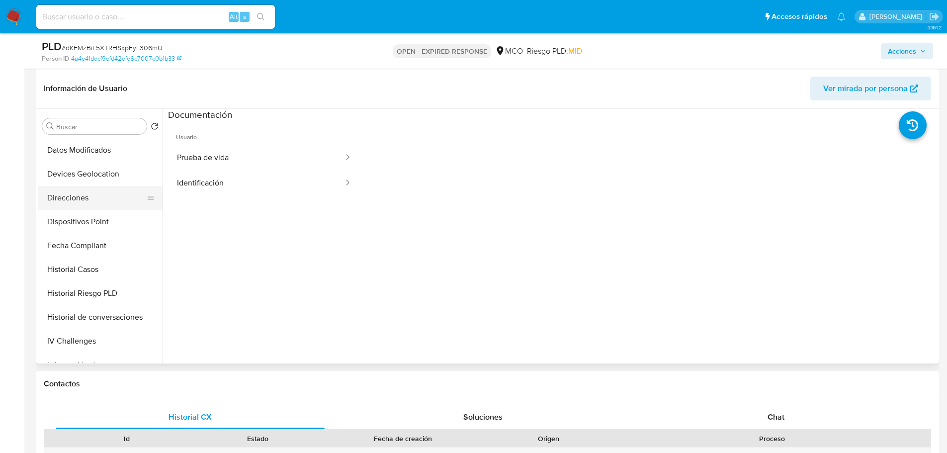
scroll to position [199, 0]
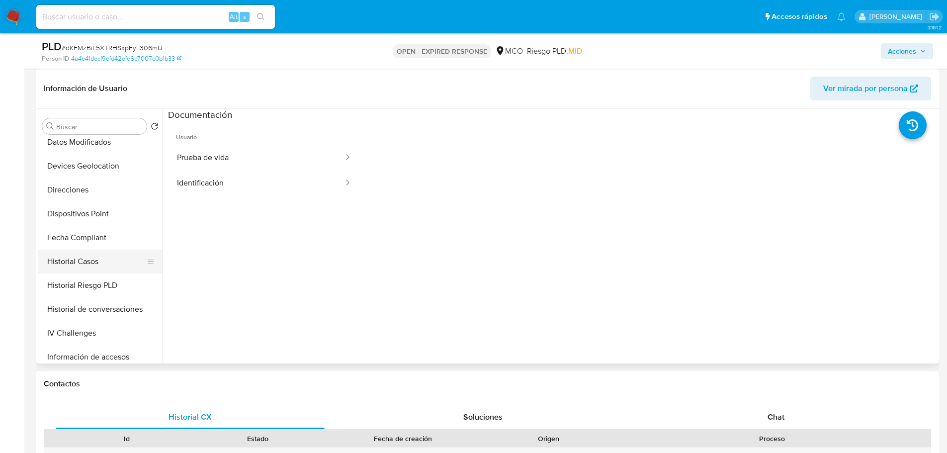
drag, startPoint x: 97, startPoint y: 248, endPoint x: 90, endPoint y: 257, distance: 12.0
click at [97, 251] on ul "General KYC Anticipos de dinero Archivos adjuntos Cruces y Relaciones Créditos …" at bounding box center [100, 250] width 124 height 224
click at [90, 261] on button "Historial Casos" at bounding box center [96, 262] width 116 height 24
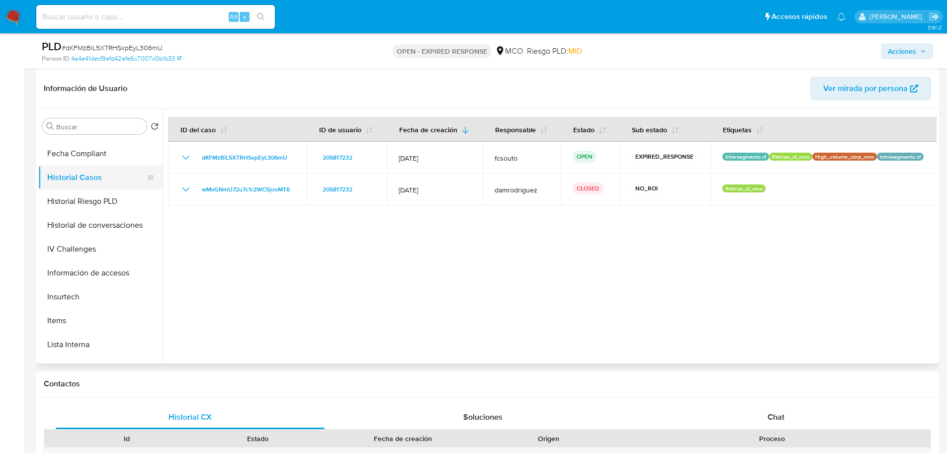
scroll to position [298, 0]
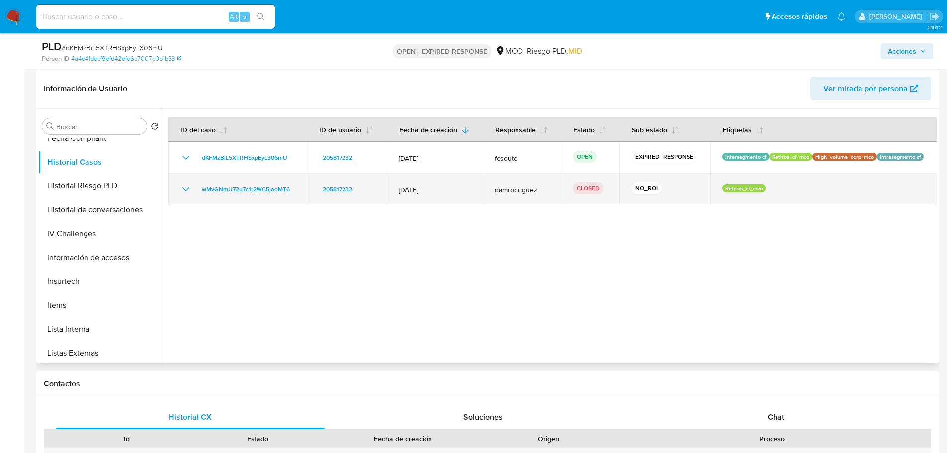
click at [184, 190] on icon "Mostrar/Ocultar" at bounding box center [186, 189] width 12 height 12
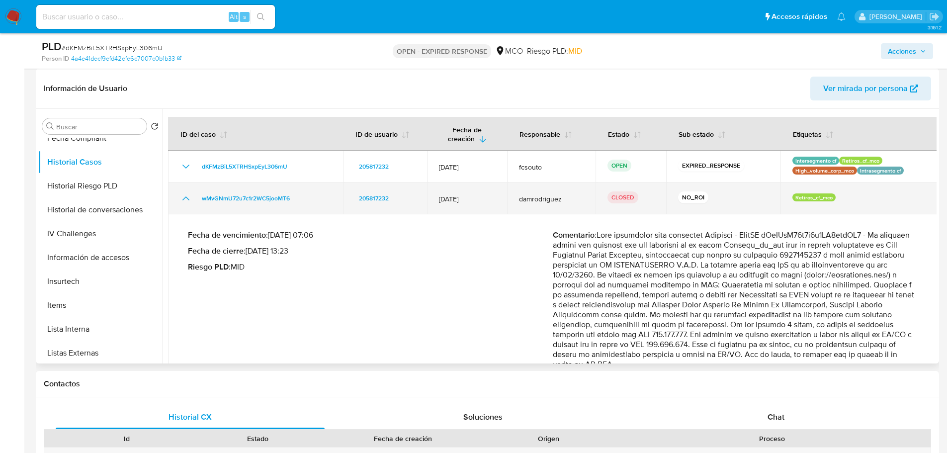
click at [184, 190] on td "wMvGNmU72u7c1r2WC5jooMT6" at bounding box center [255, 198] width 175 height 32
click at [188, 199] on icon "Mostrar/Ocultar" at bounding box center [185, 198] width 7 height 4
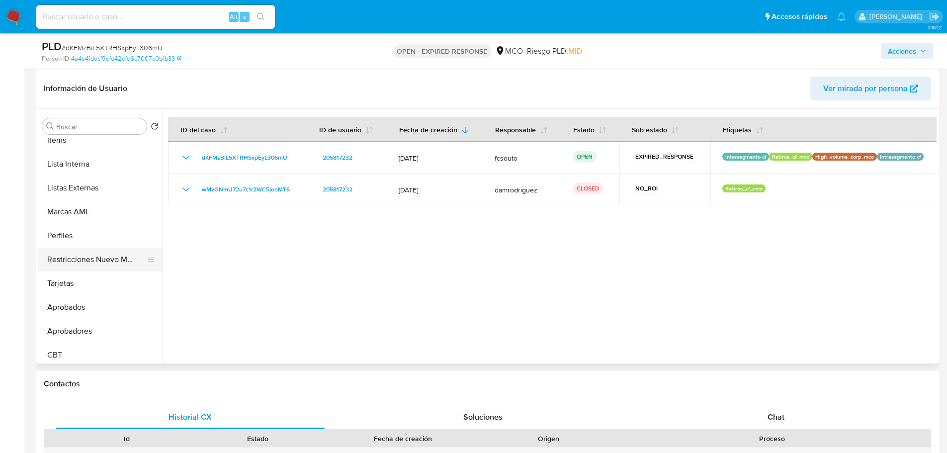
scroll to position [468, 0]
click at [88, 256] on button "Restricciones Nuevo Mundo" at bounding box center [96, 255] width 116 height 24
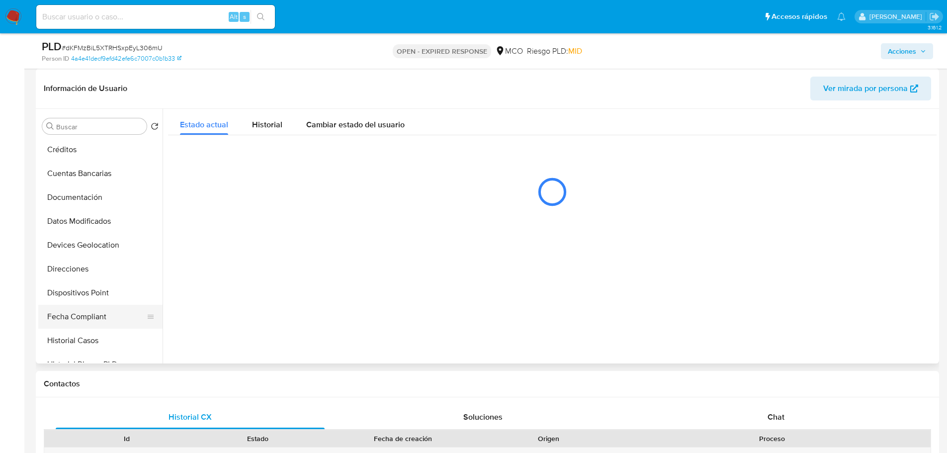
scroll to position [0, 0]
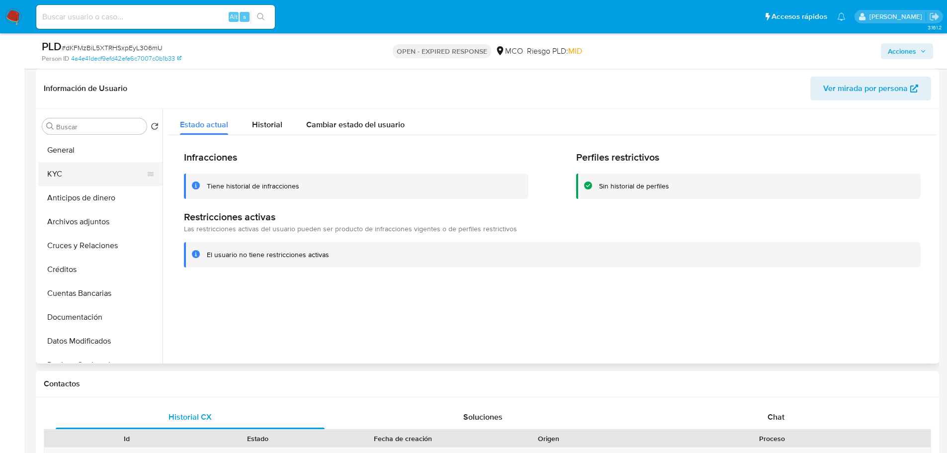
click at [87, 175] on button "KYC" at bounding box center [96, 174] width 116 height 24
